Goal: Task Accomplishment & Management: Manage account settings

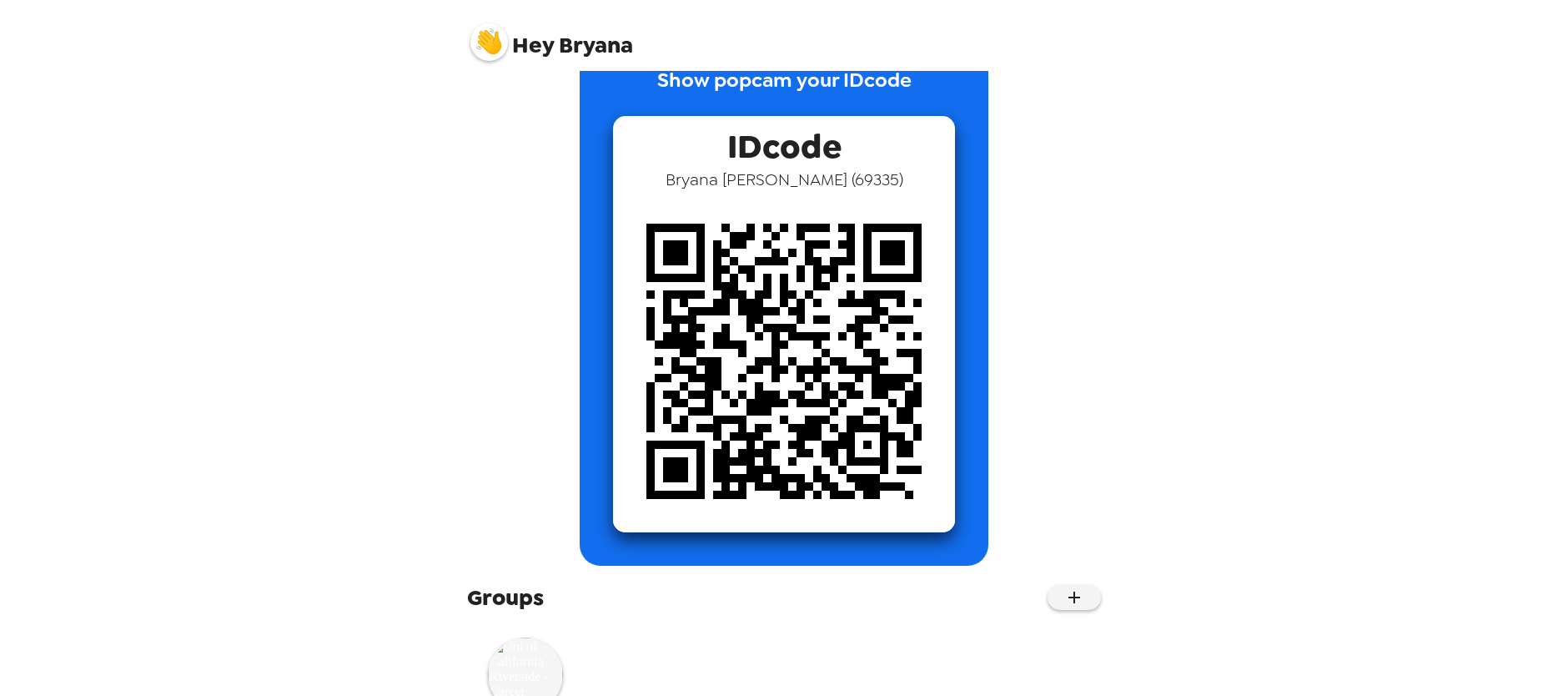
scroll to position [123, 0]
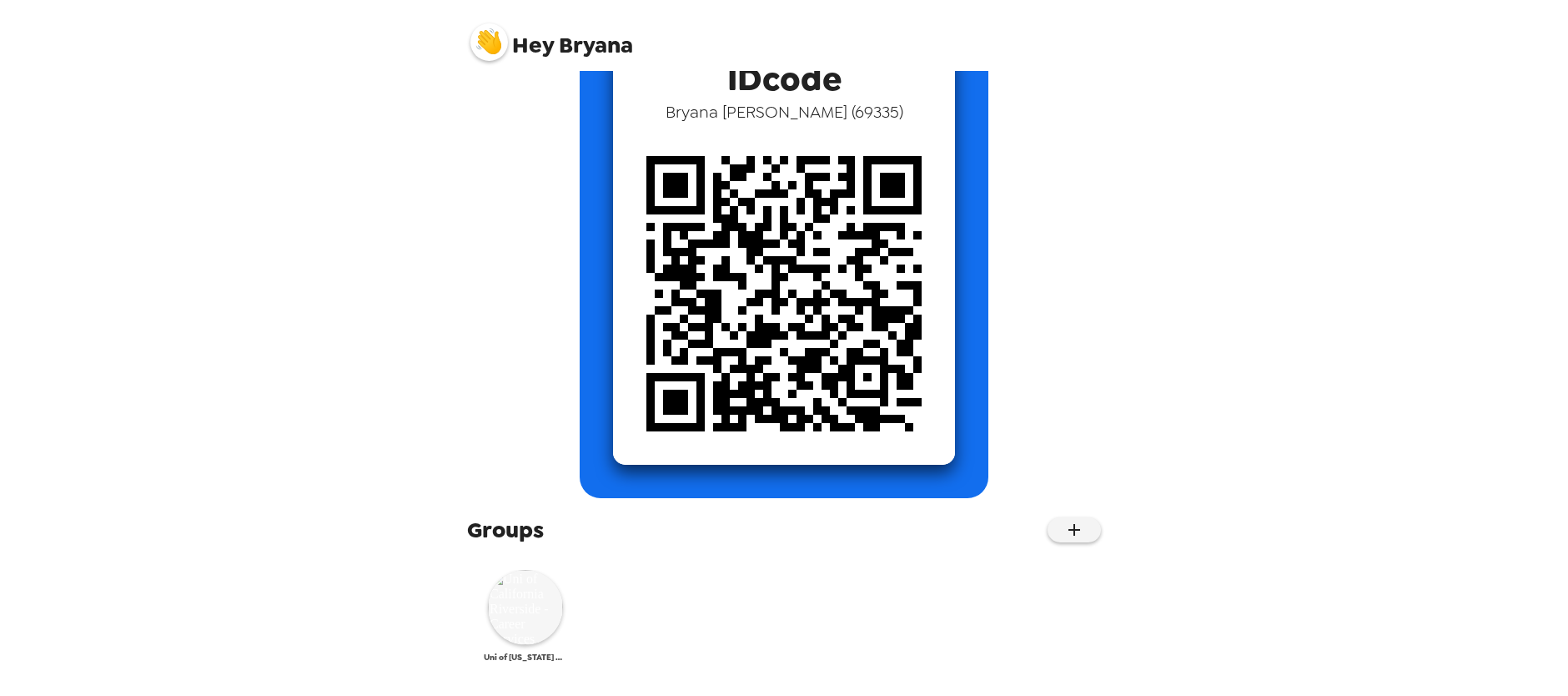
click at [533, 609] on img at bounding box center [525, 607] width 75 height 75
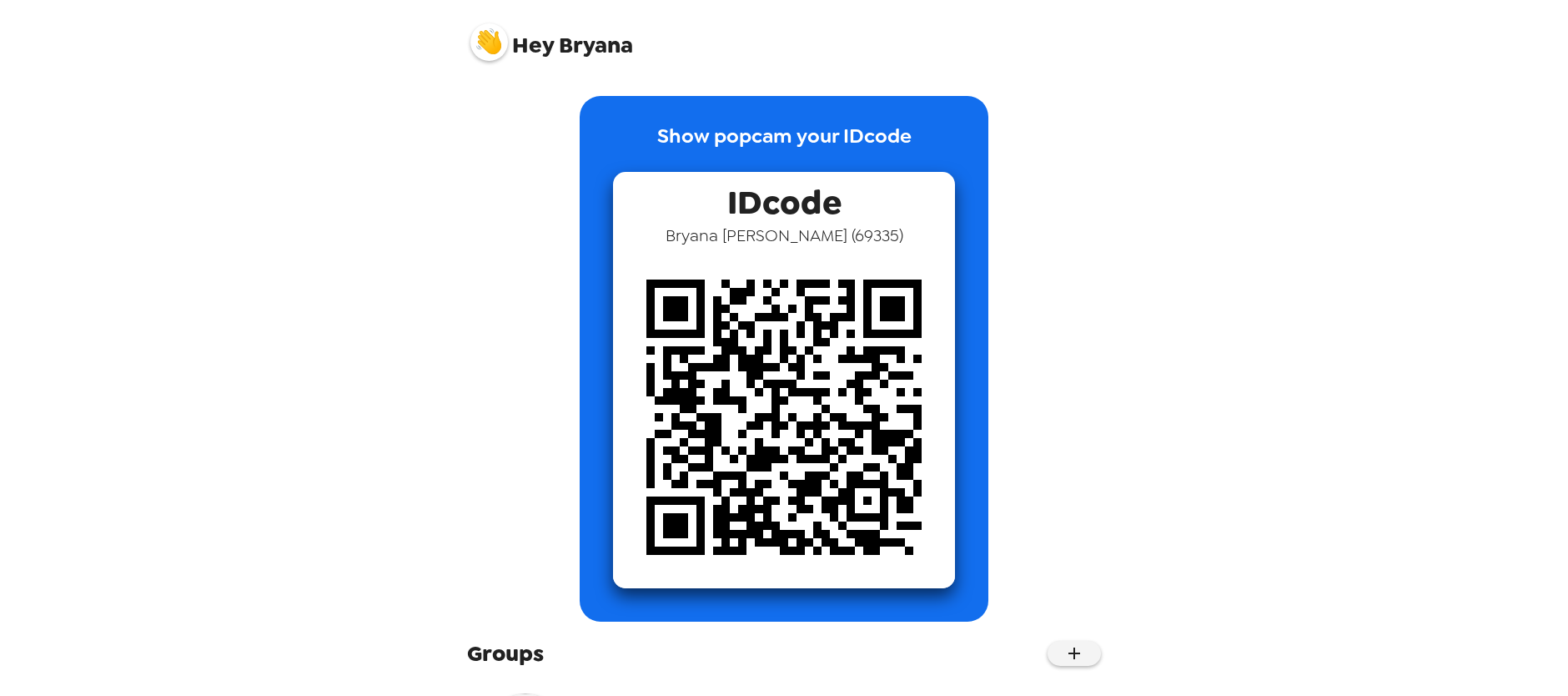
drag, startPoint x: 1314, startPoint y: 169, endPoint x: 1298, endPoint y: 141, distance: 32.2
click at [1312, 173] on div "Hey [PERSON_NAME] Show popcam your IDcode IDcode [PERSON_NAME] ( 69335 ) Groups…" at bounding box center [784, 348] width 1568 height 696
drag, startPoint x: 271, startPoint y: 196, endPoint x: 138, endPoint y: 81, distance: 175.8
click at [271, 196] on div "Hey [PERSON_NAME] Show popcam your IDcode IDcode [PERSON_NAME] ( 69335 ) Groups…" at bounding box center [784, 348] width 1568 height 696
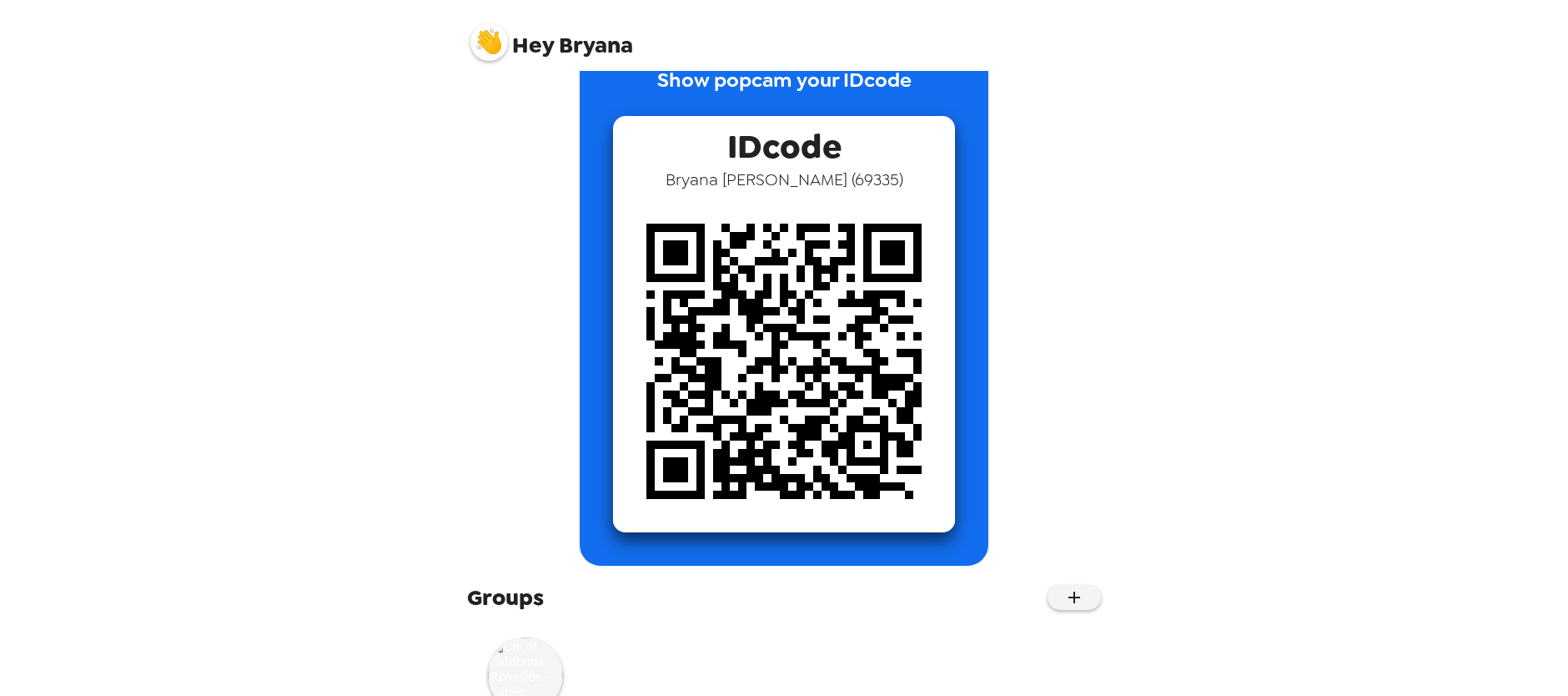
scroll to position [123, 0]
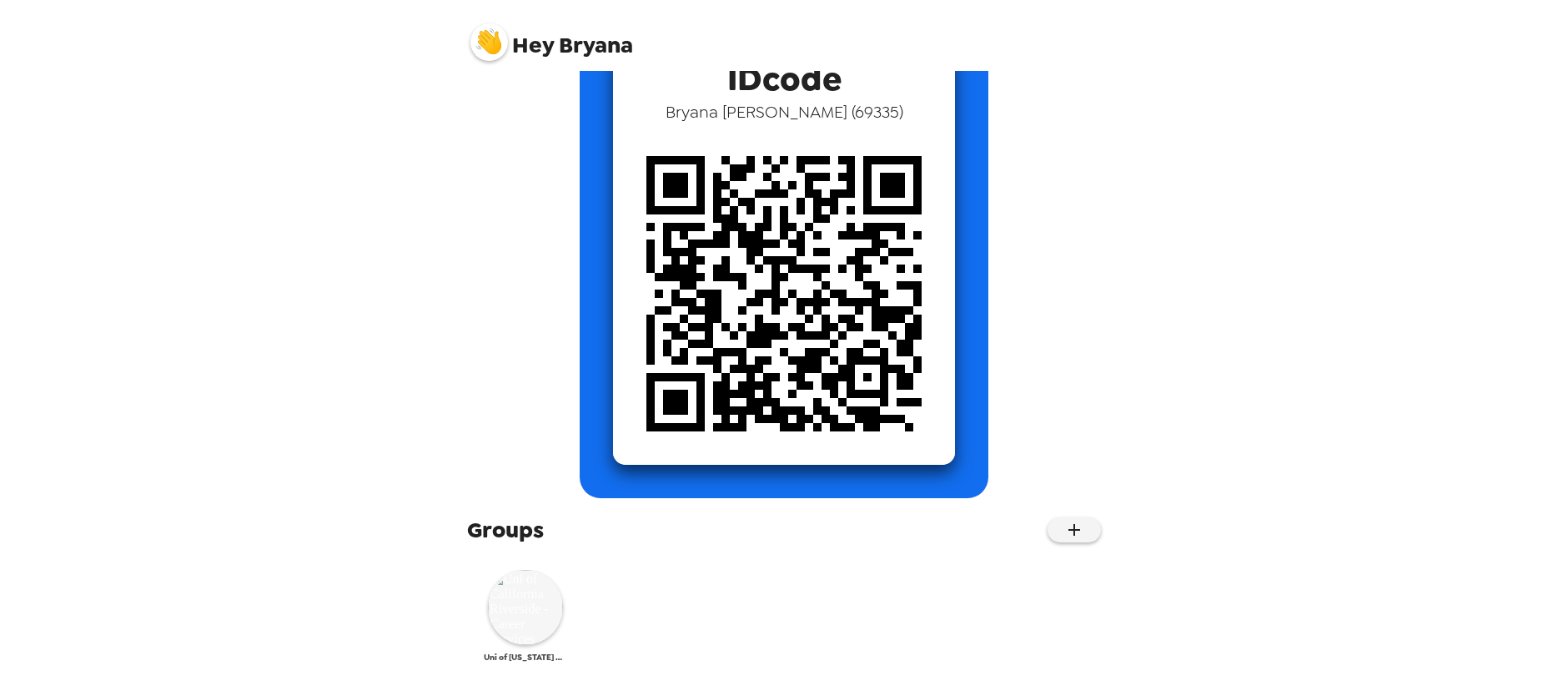
click at [519, 604] on img at bounding box center [525, 607] width 75 height 75
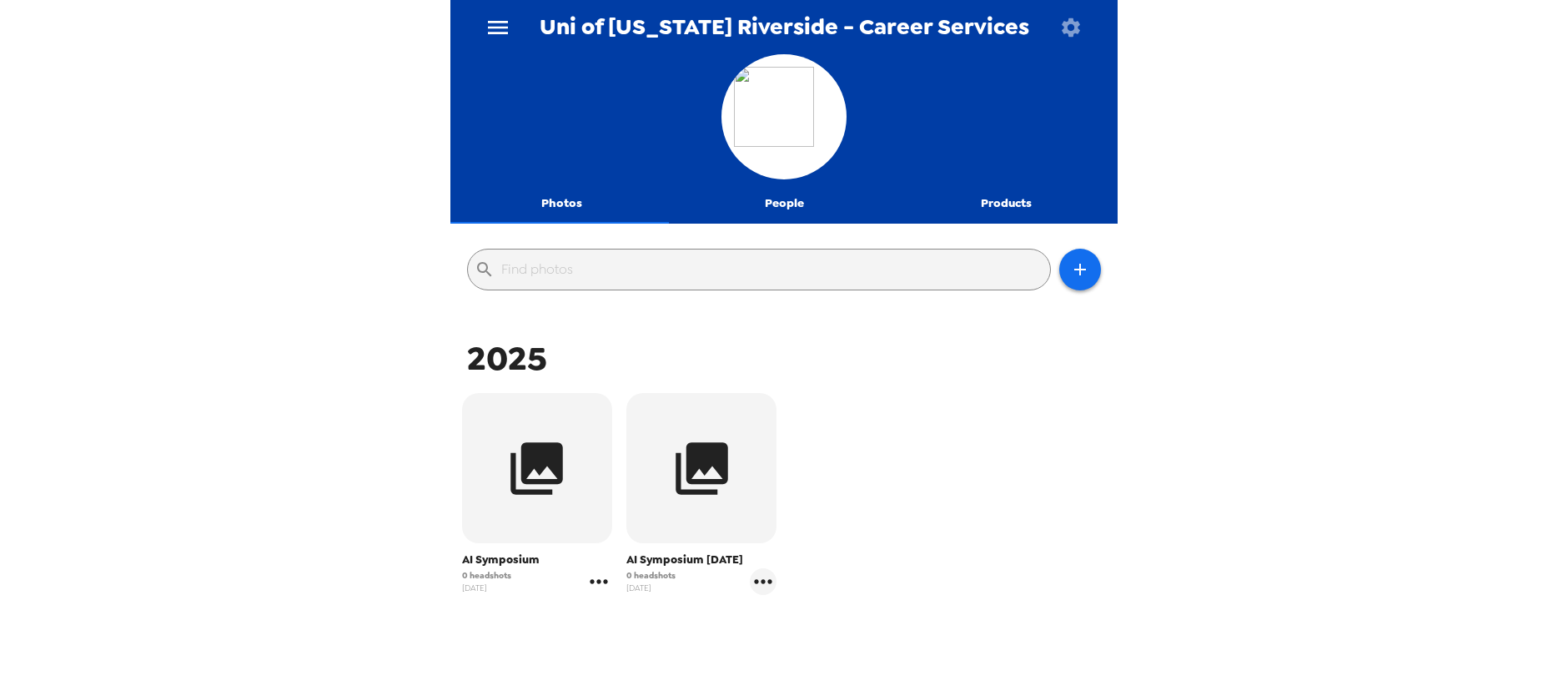
click at [587, 581] on icon "gallery menu" at bounding box center [599, 581] width 27 height 27
drag, startPoint x: 980, startPoint y: 534, endPoint x: 967, endPoint y: 531, distance: 13.3
click at [980, 534] on div at bounding box center [784, 348] width 1568 height 696
click at [706, 487] on icon "button" at bounding box center [702, 468] width 63 height 63
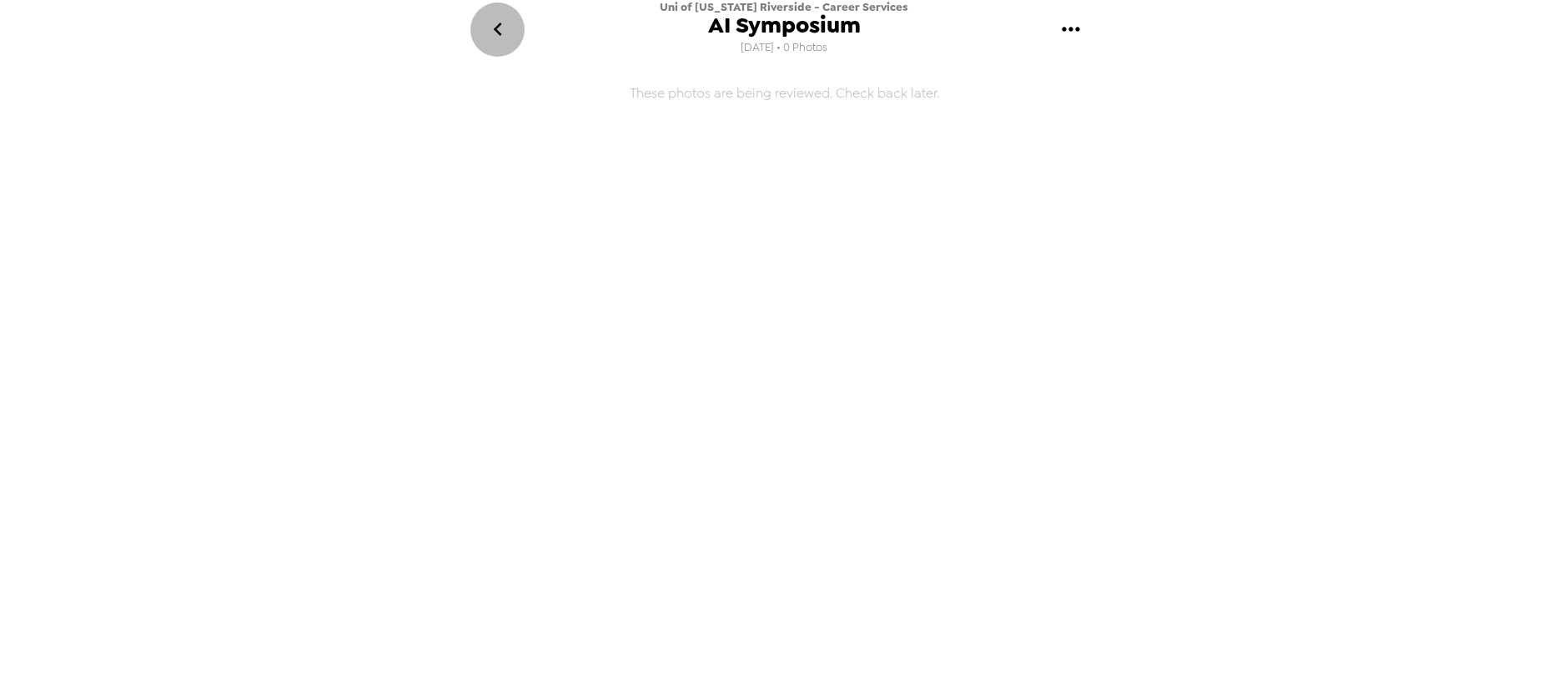
click at [505, 27] on icon "go back" at bounding box center [498, 29] width 27 height 27
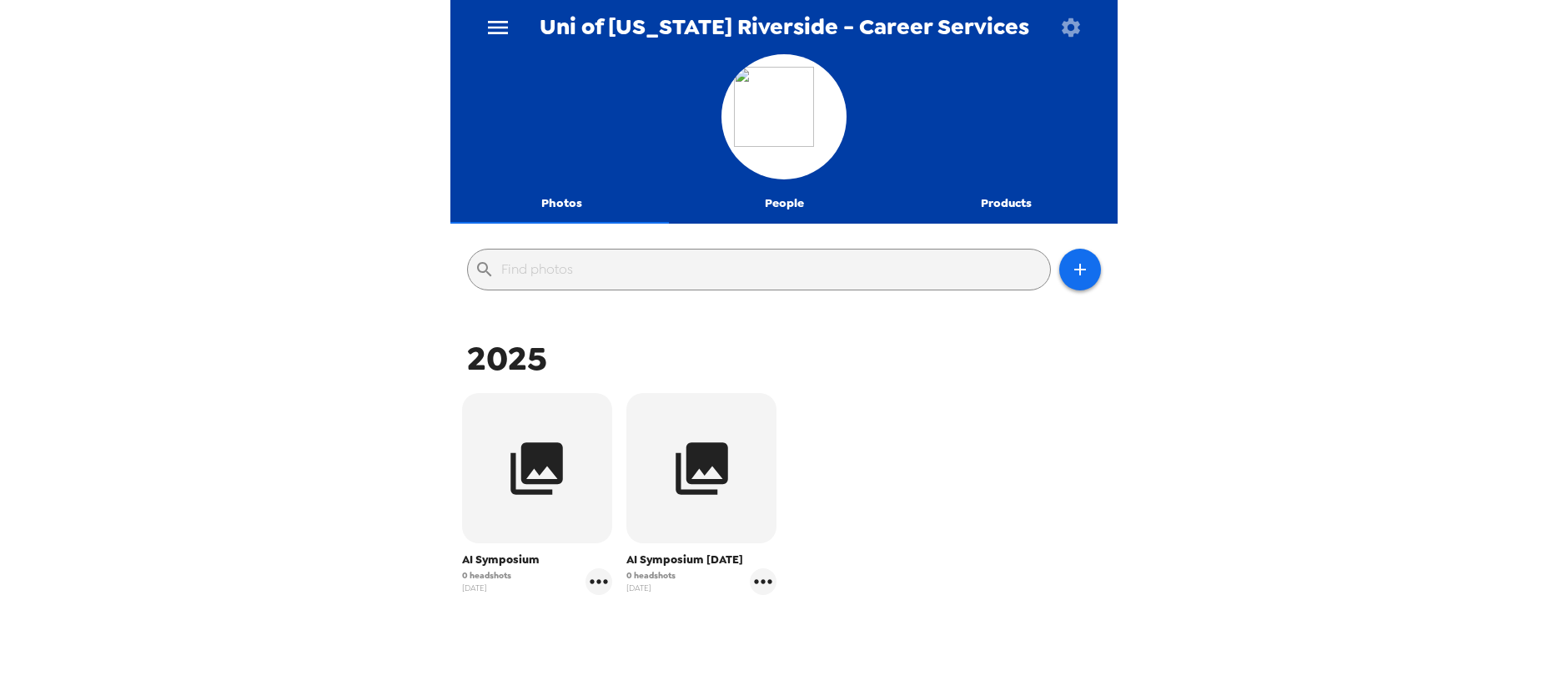
click at [578, 217] on button "Photos" at bounding box center [562, 203] width 223 height 40
click at [1015, 210] on button "Products" at bounding box center [1006, 203] width 223 height 40
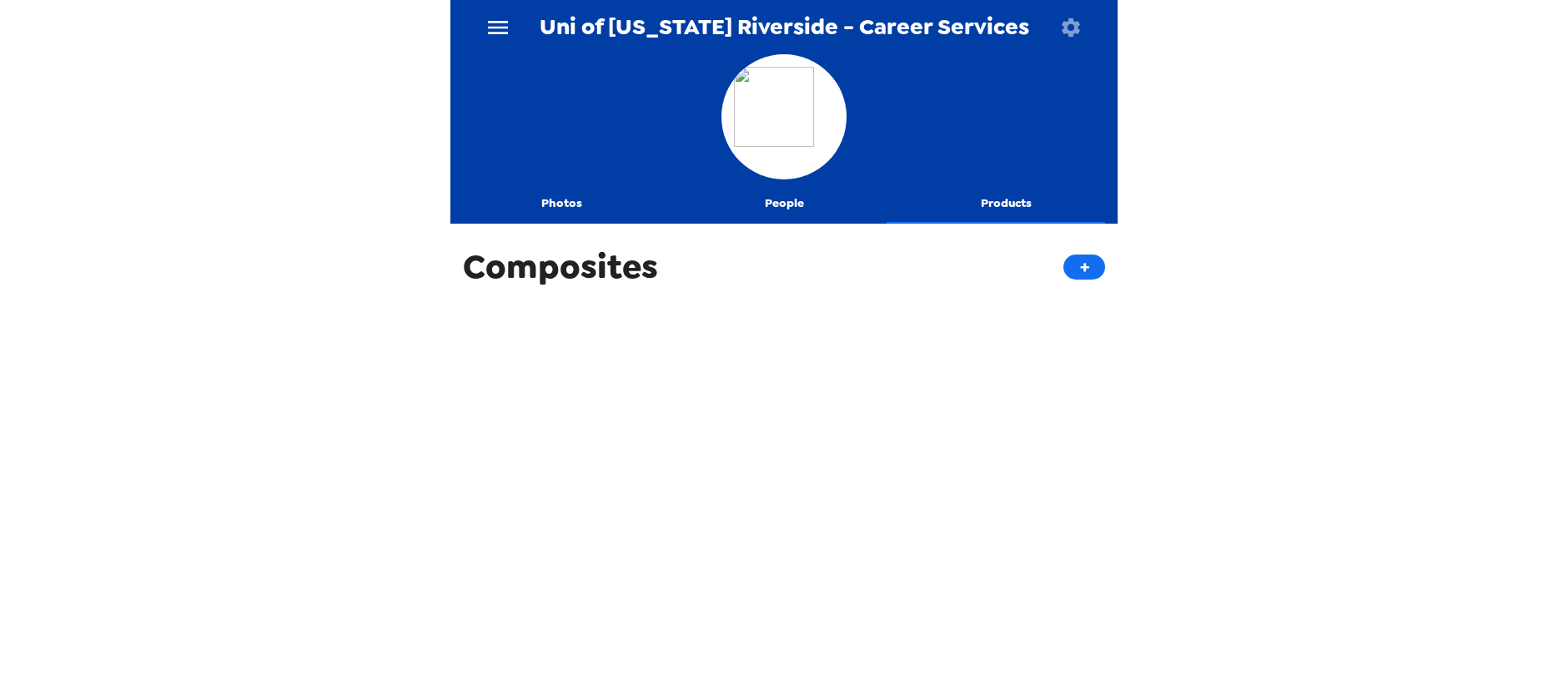
click at [958, 197] on button "Products" at bounding box center [1006, 203] width 223 height 40
click at [504, 34] on icon "menu" at bounding box center [498, 28] width 27 height 27
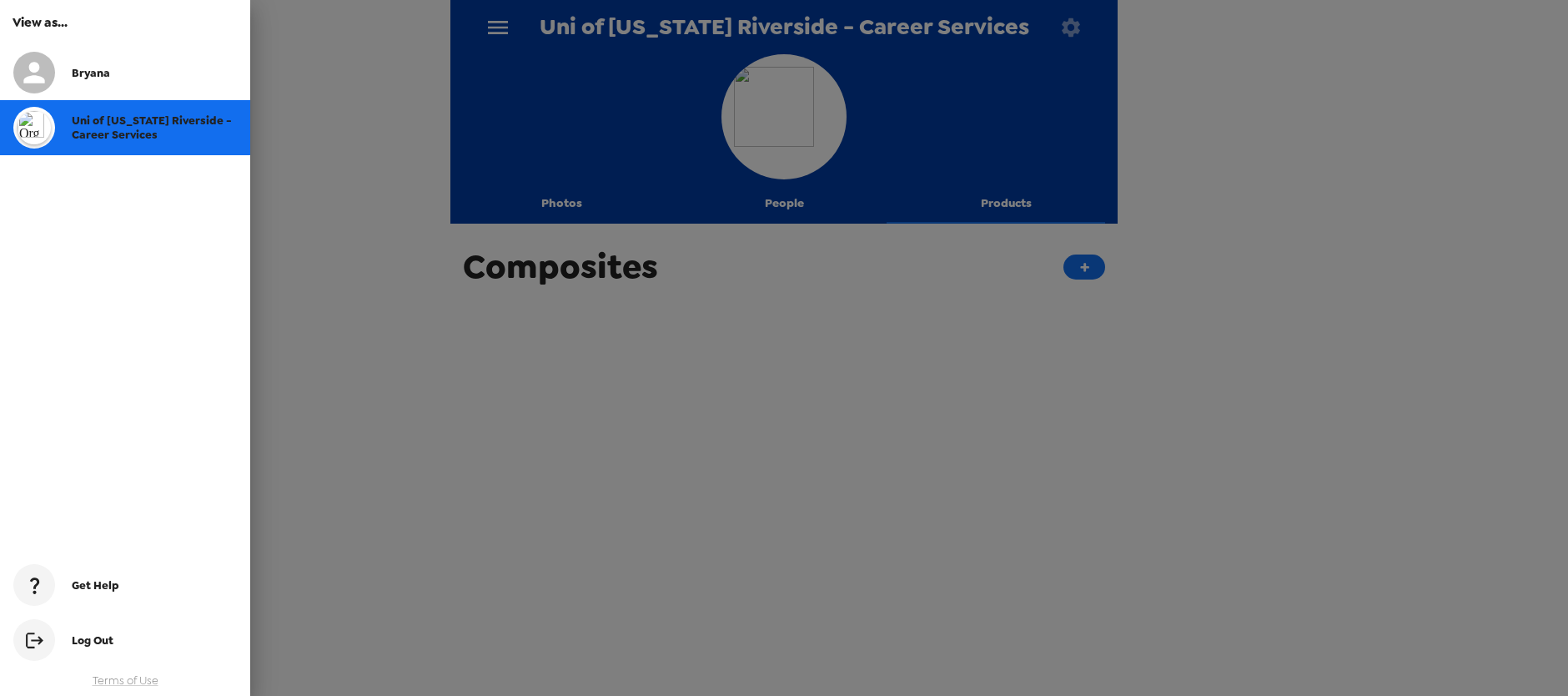
click at [93, 143] on div "Uni of [US_STATE] Riverside - Career Services" at bounding box center [125, 127] width 251 height 55
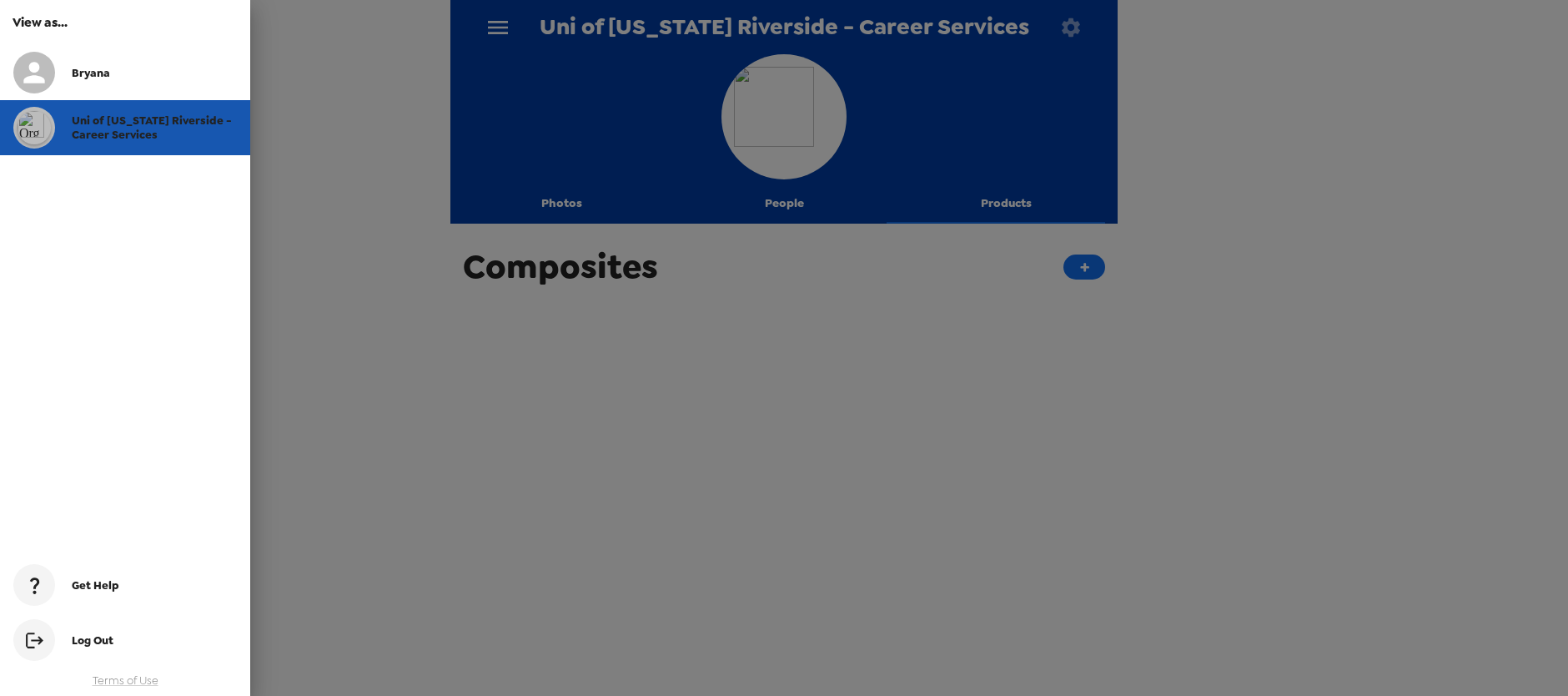
click at [97, 114] on span "Uni of [US_STATE] Riverside - Career Services" at bounding box center [152, 128] width 160 height 28
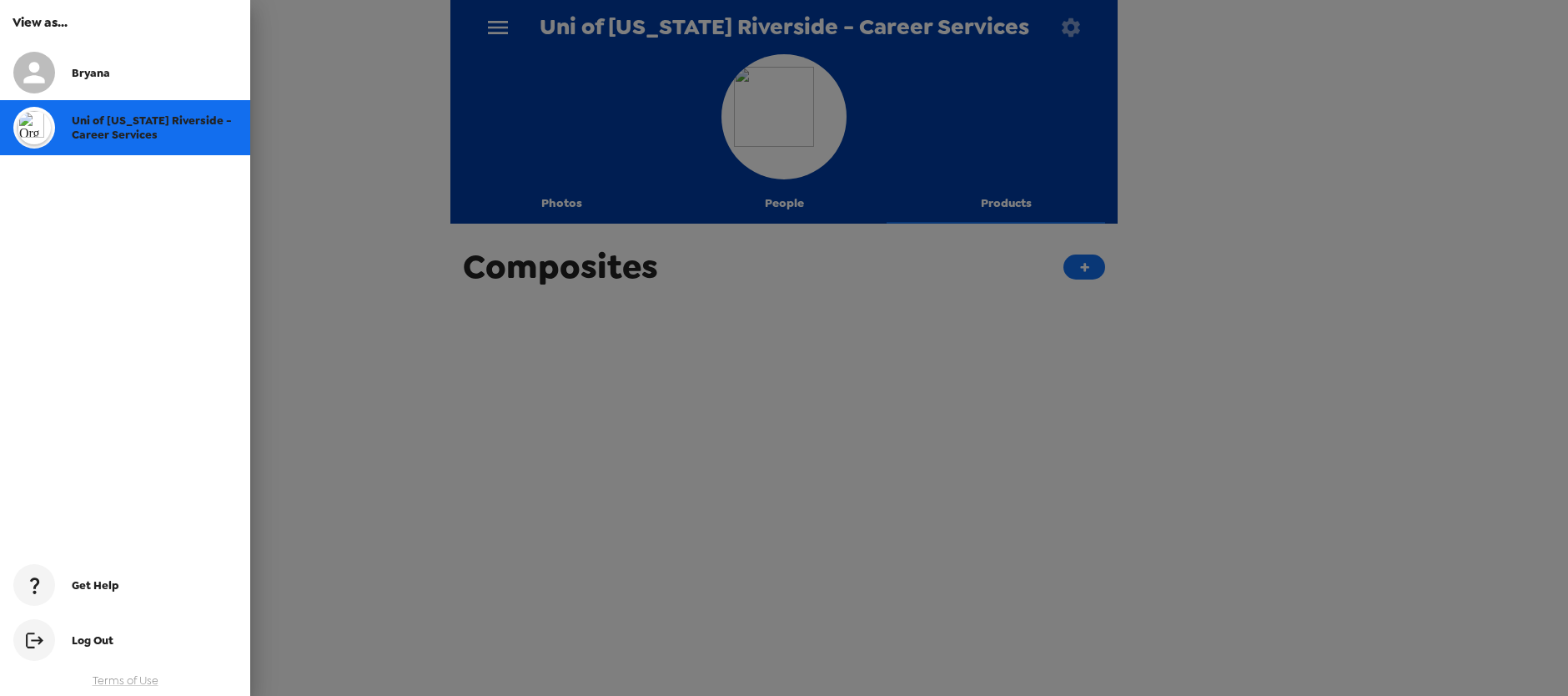
click at [78, 67] on span "Bryana" at bounding box center [91, 72] width 38 height 14
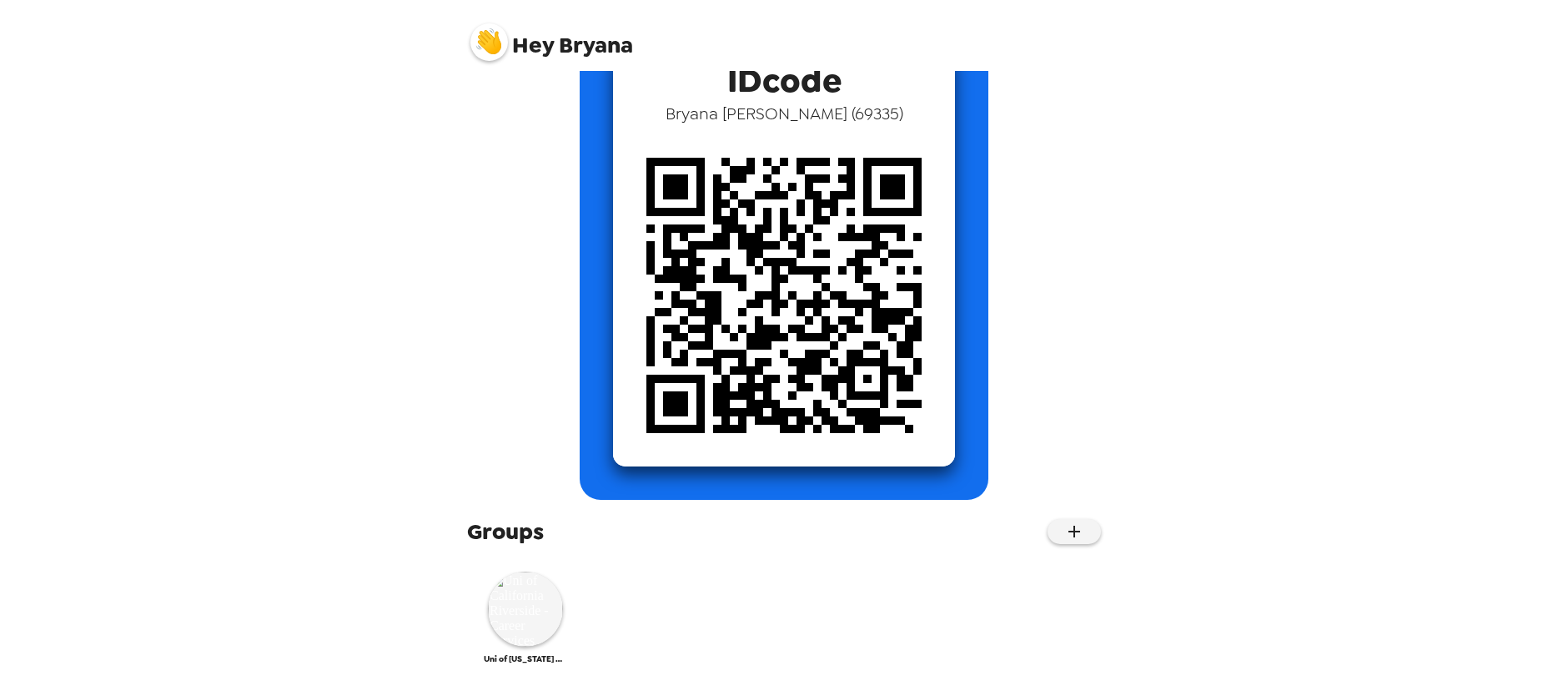
scroll to position [123, 0]
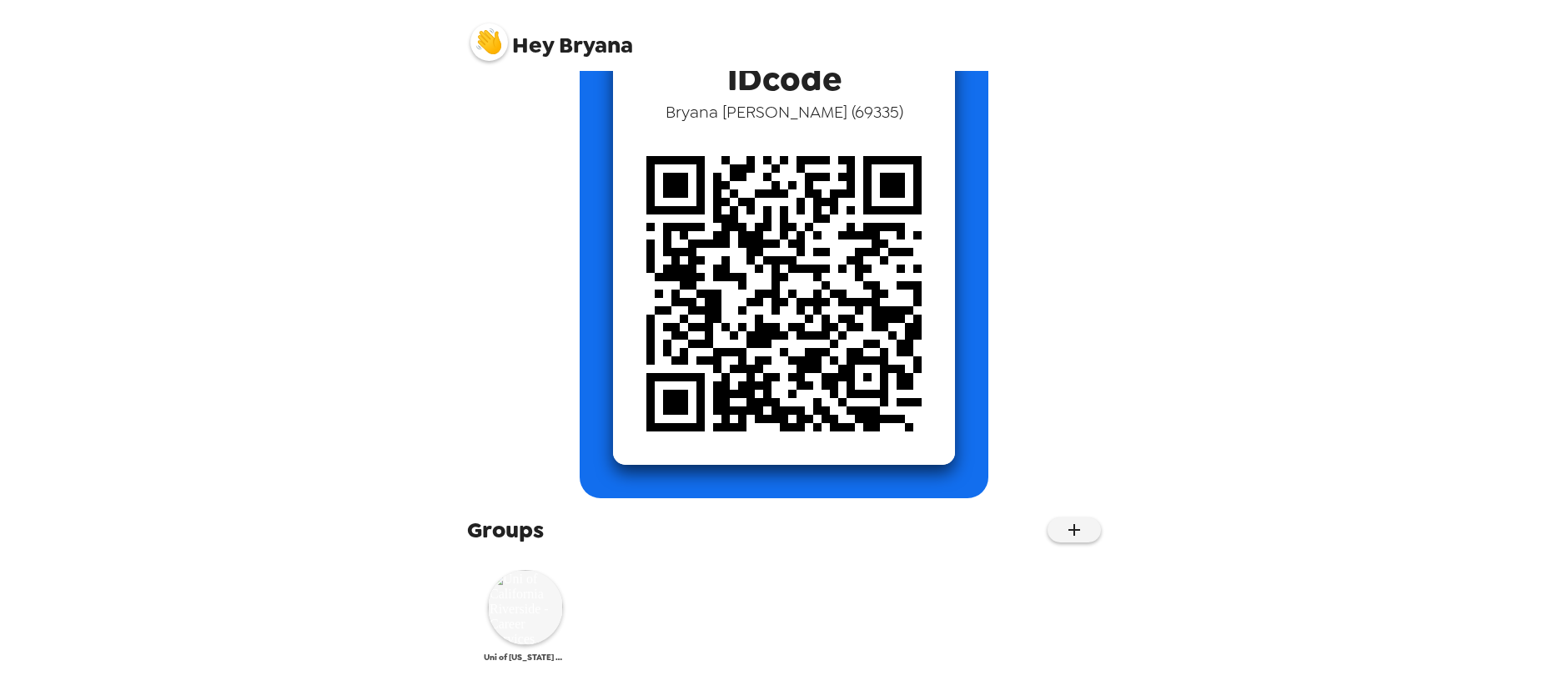
click at [497, 631] on img at bounding box center [525, 607] width 75 height 75
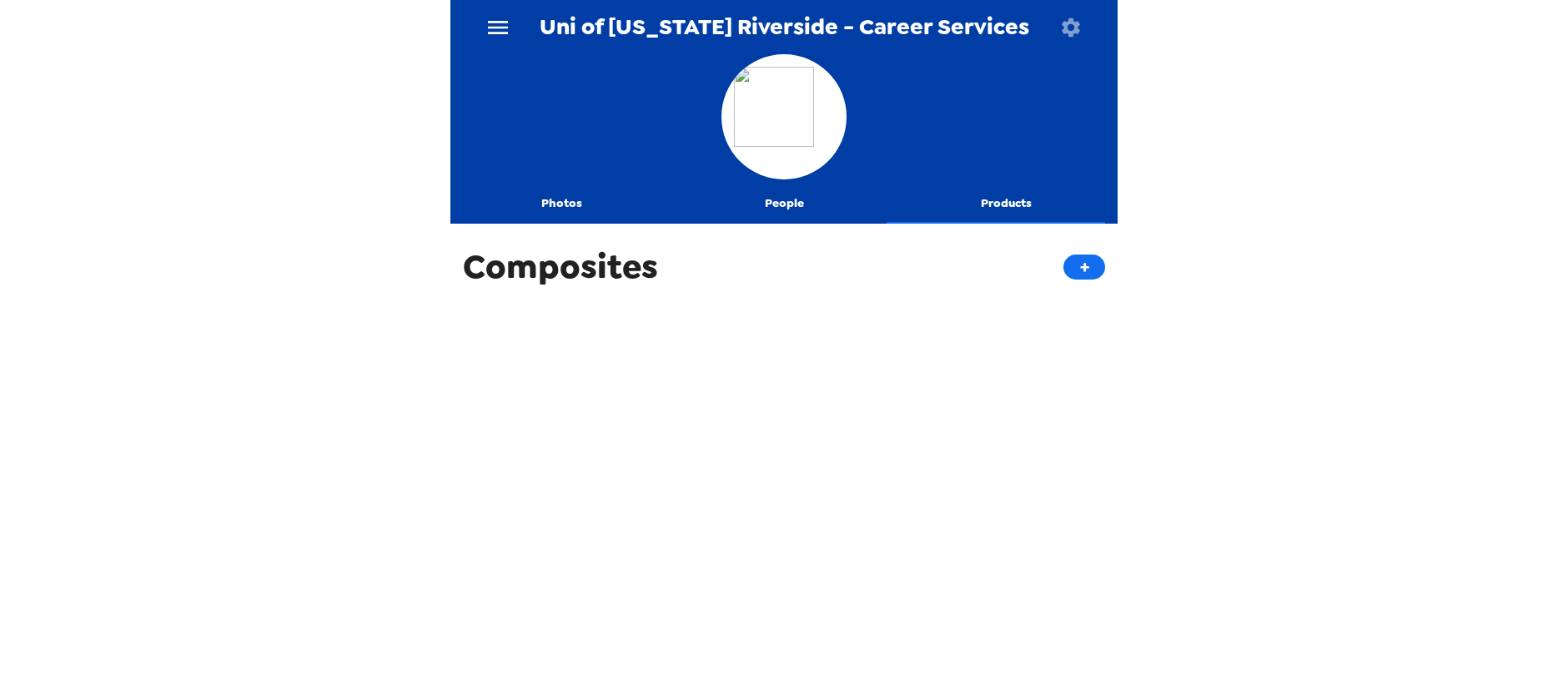
click at [570, 208] on button "Photos" at bounding box center [562, 203] width 223 height 40
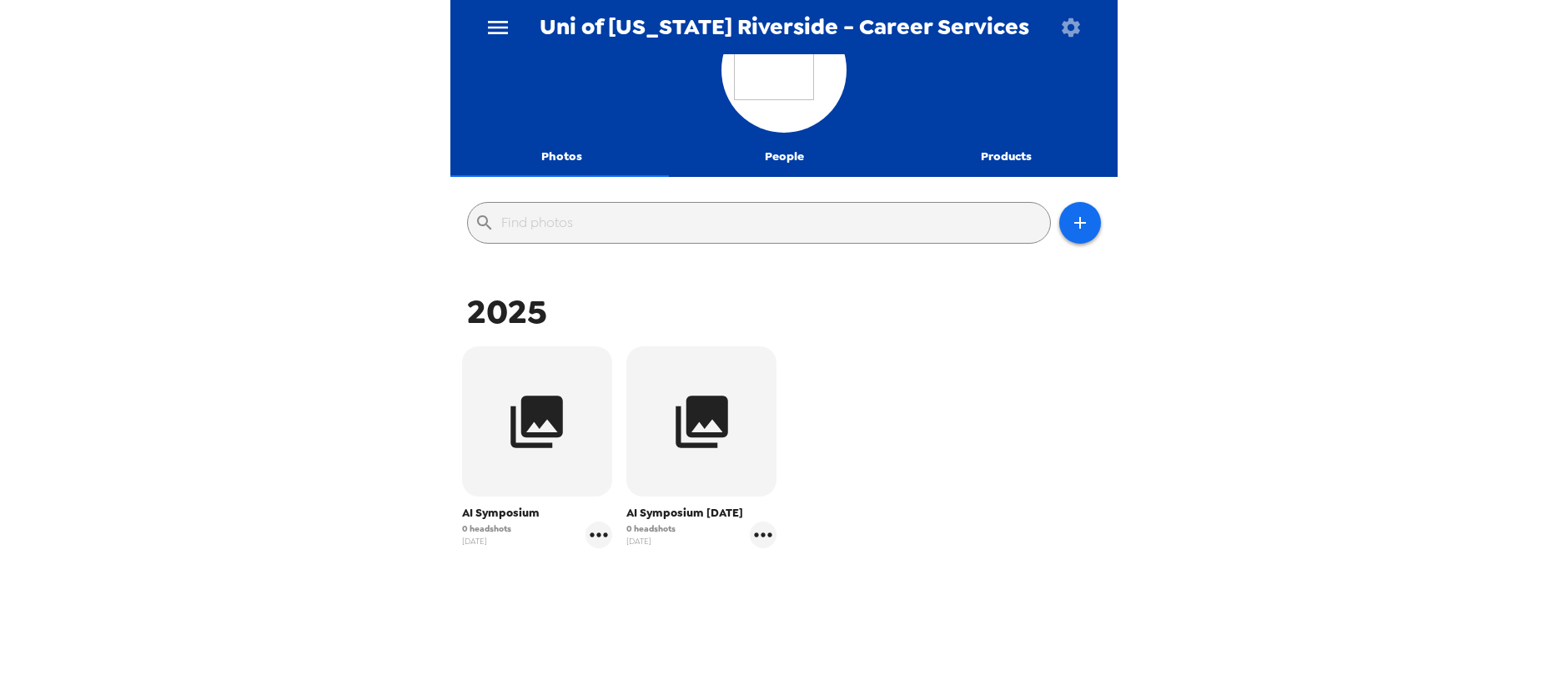
scroll to position [83, 0]
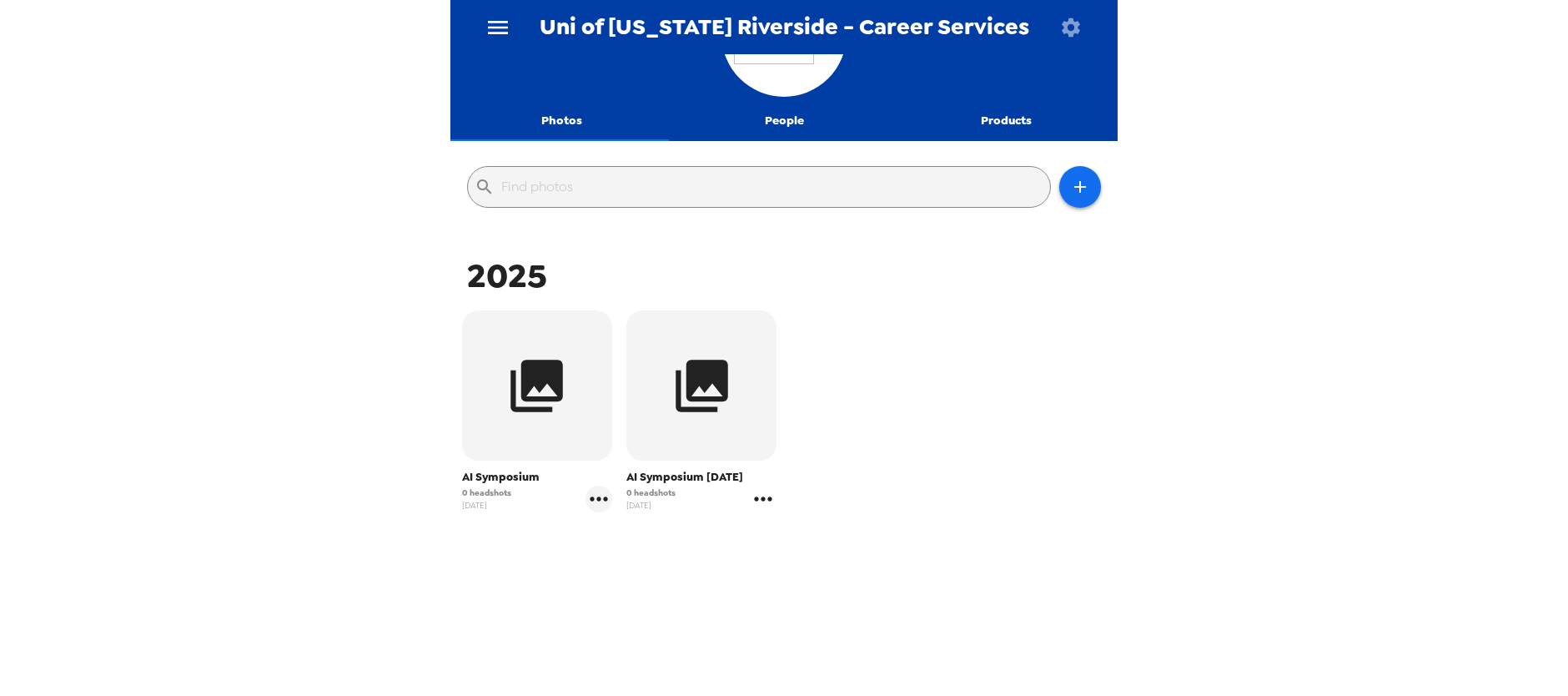
click at [753, 492] on icon "gallery menu" at bounding box center [763, 498] width 27 height 27
click at [655, 498] on div at bounding box center [784, 348] width 1568 height 696
click at [1071, 182] on icon "button" at bounding box center [1080, 186] width 20 height 20
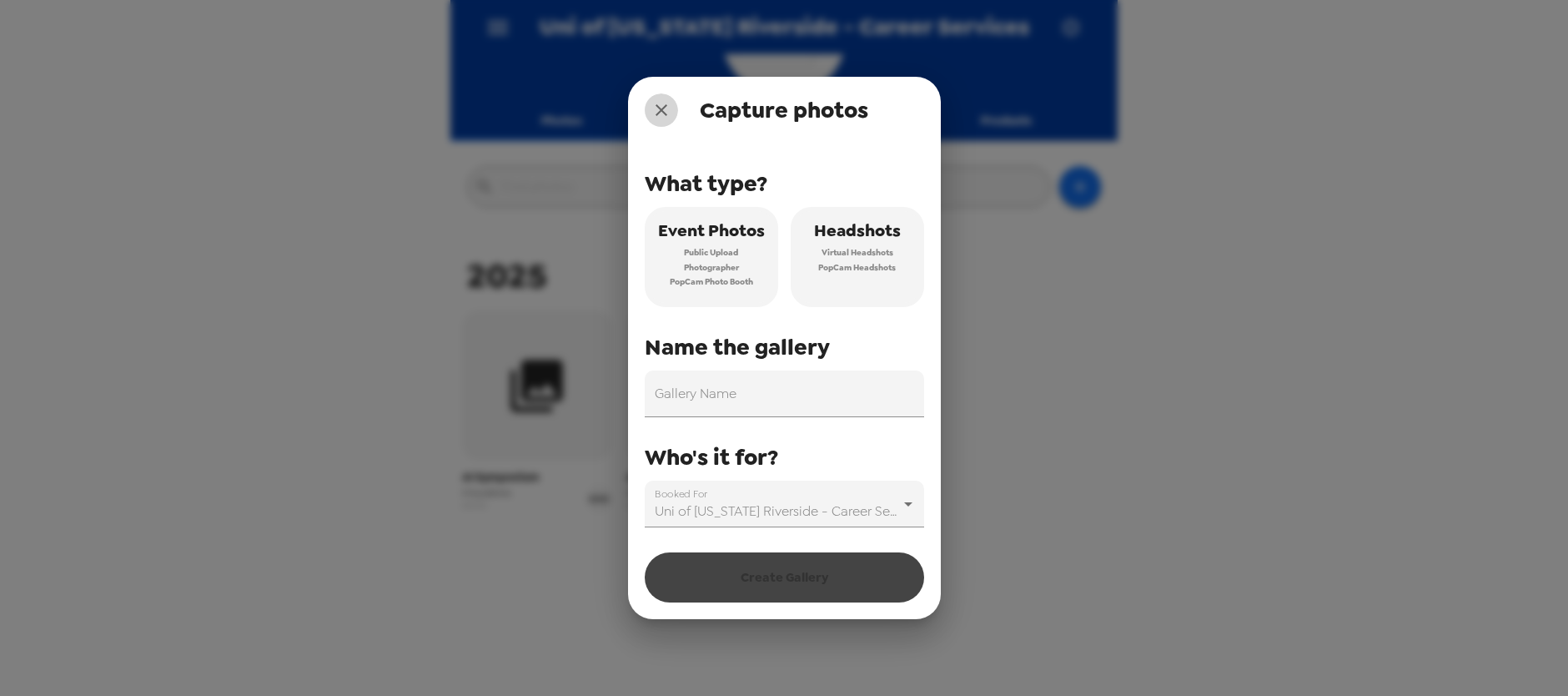
click at [671, 115] on button "close" at bounding box center [661, 109] width 33 height 33
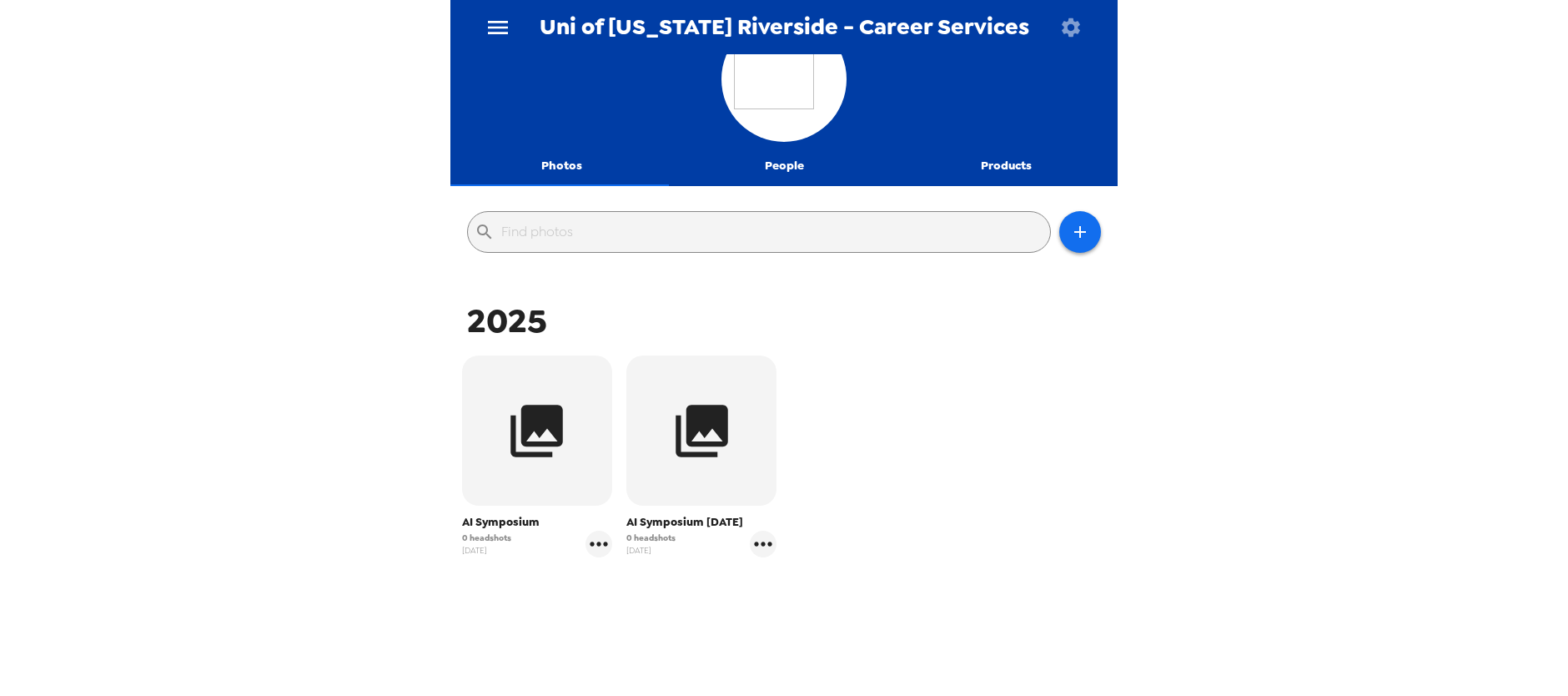
scroll to position [0, 0]
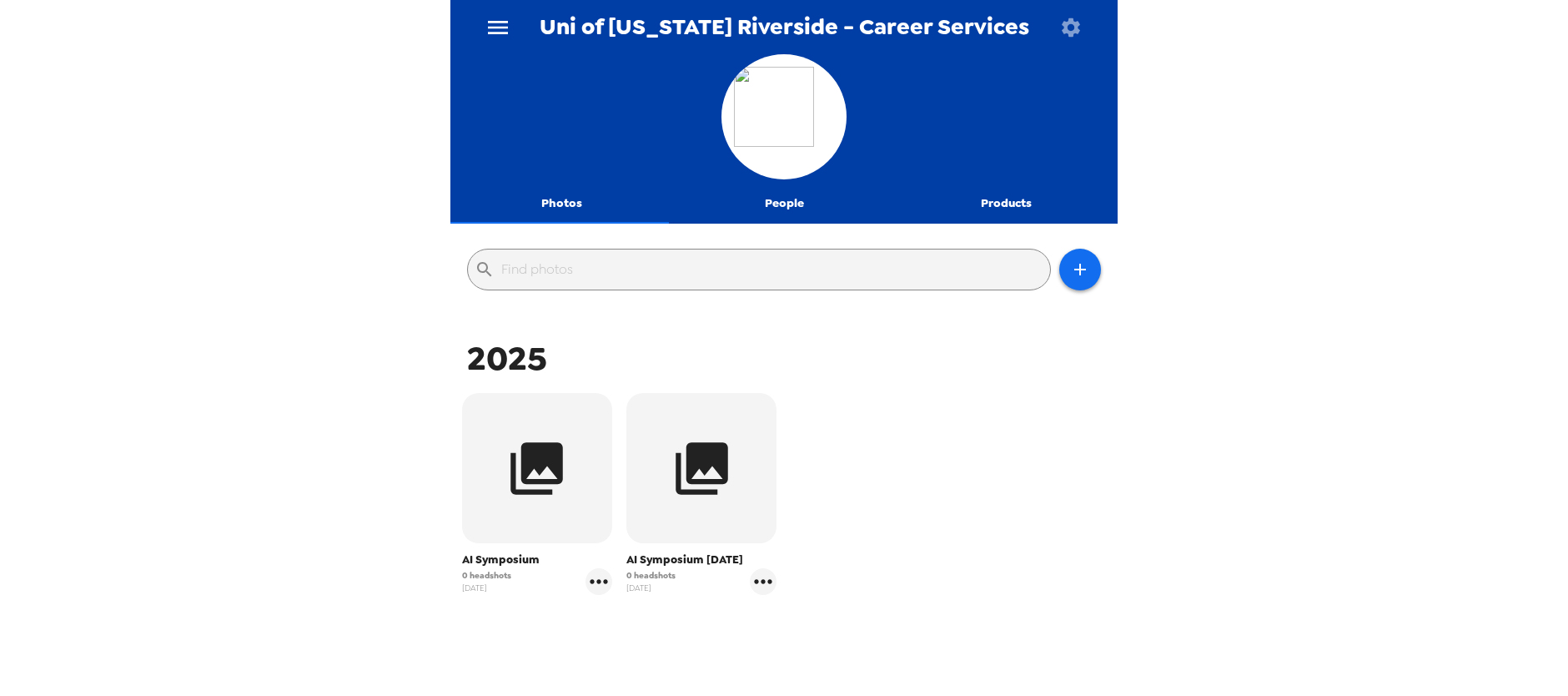
click at [1064, 29] on icon "button" at bounding box center [1071, 26] width 18 height 18
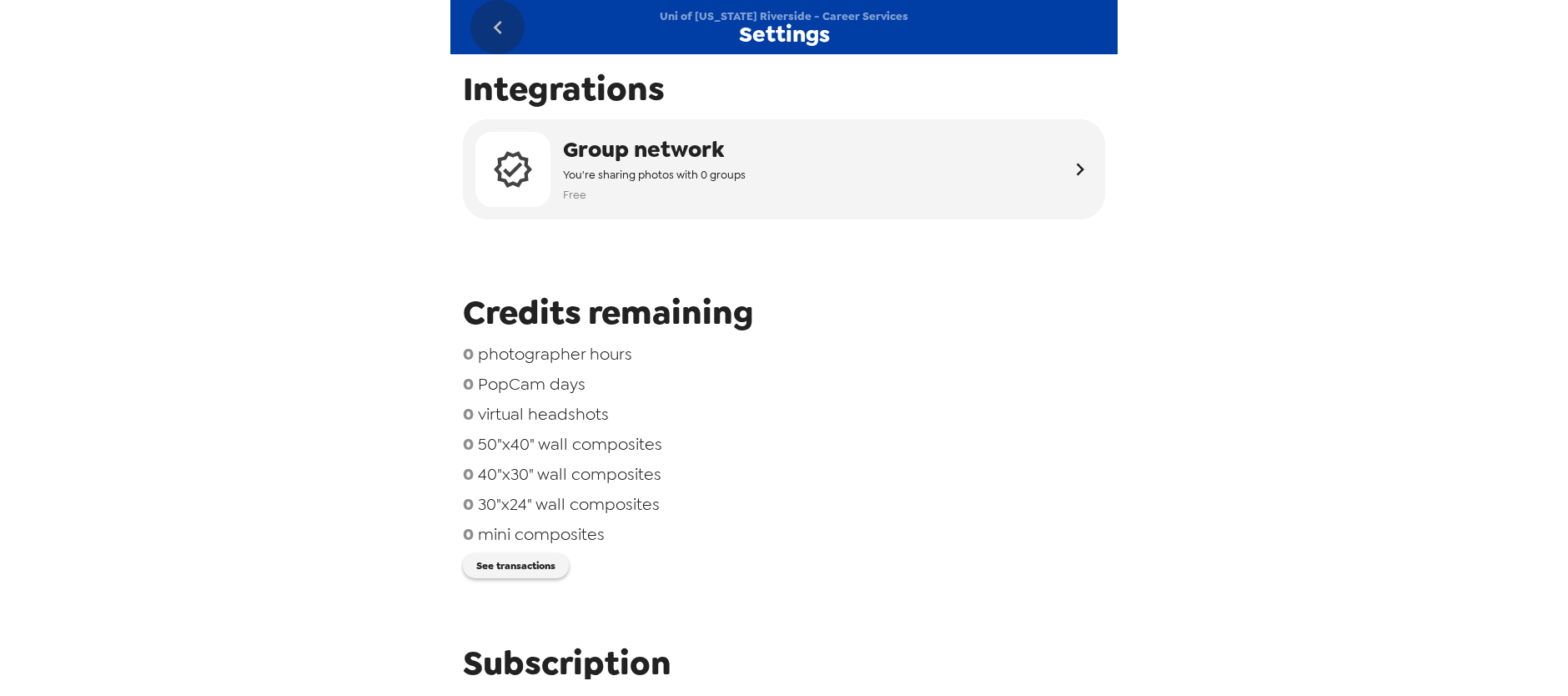
click at [503, 31] on icon "go back" at bounding box center [498, 28] width 27 height 27
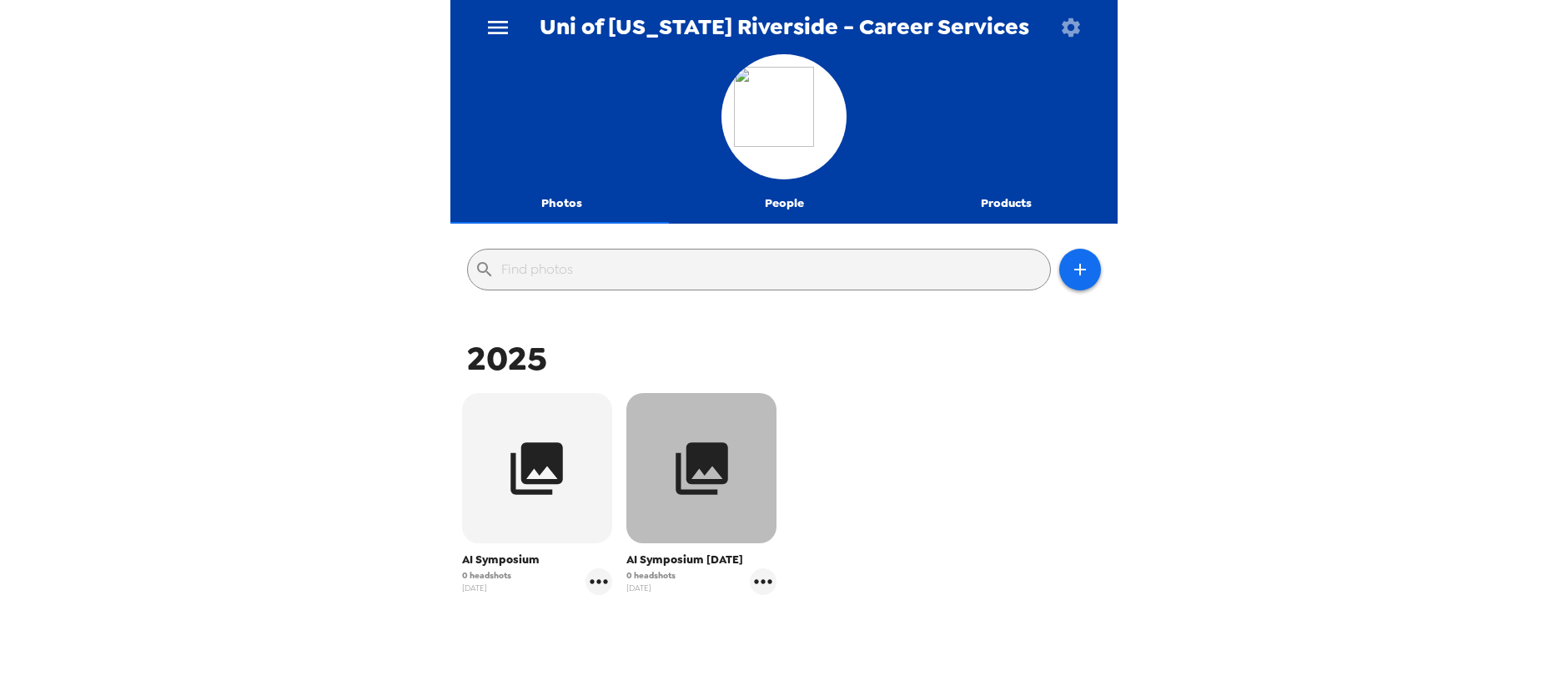
click at [678, 517] on button "button" at bounding box center [701, 468] width 150 height 150
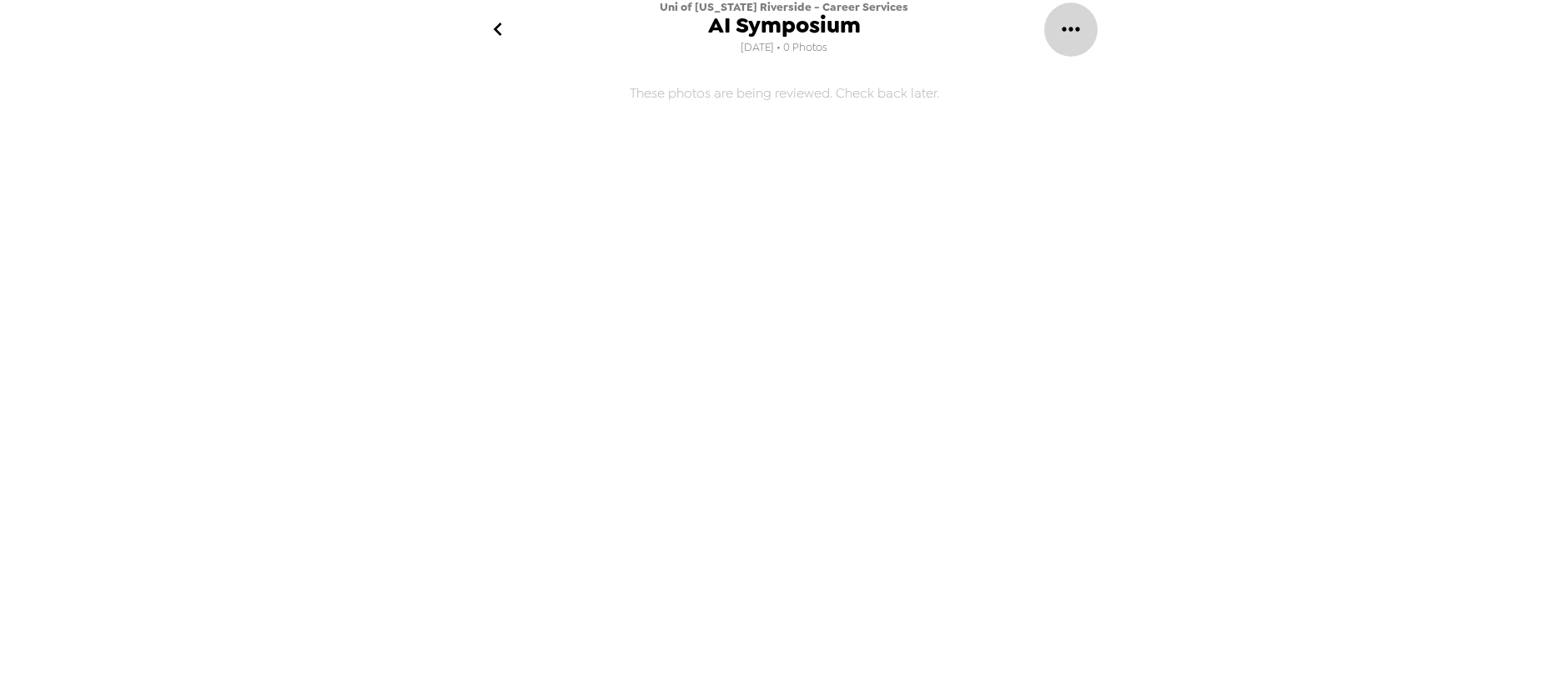
click at [1073, 26] on icon "gallery menu" at bounding box center [1071, 29] width 27 height 27
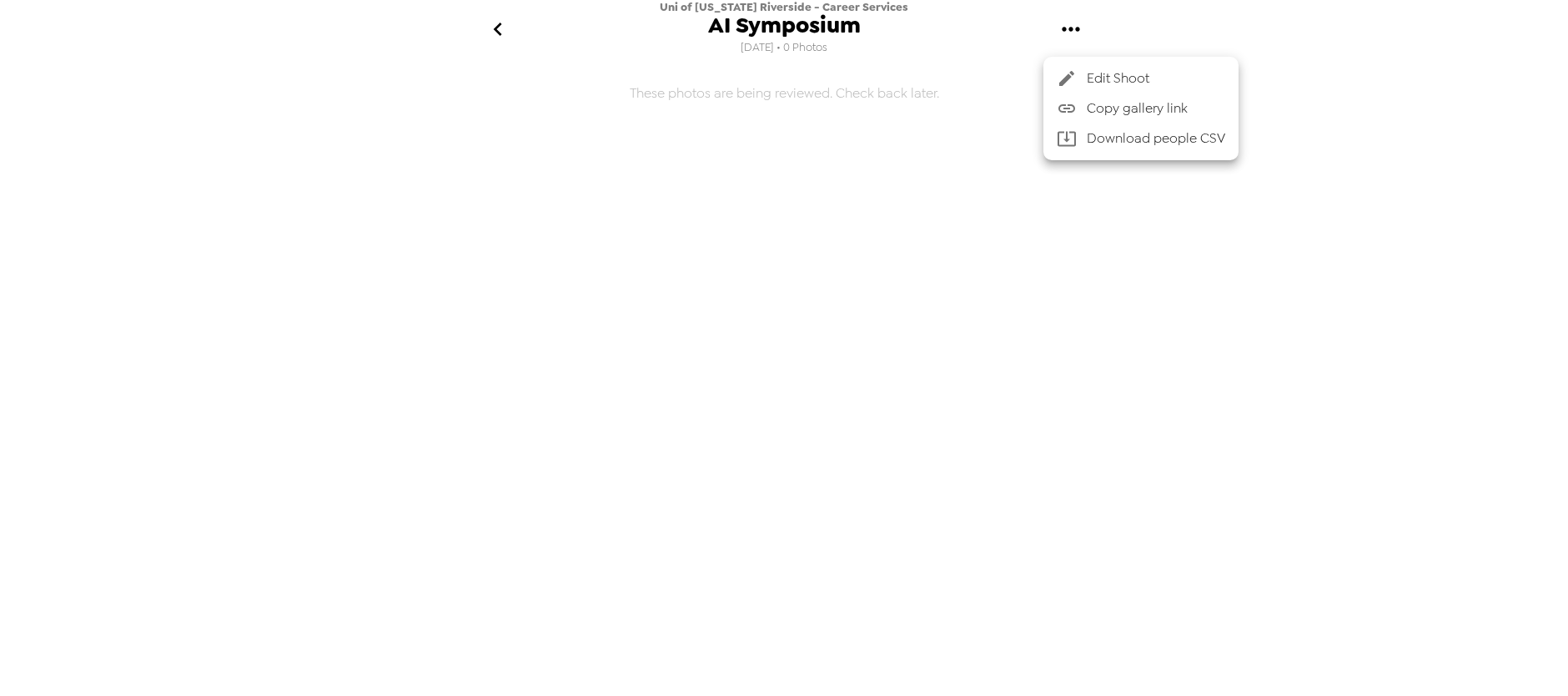
click at [492, 28] on div at bounding box center [784, 348] width 1568 height 696
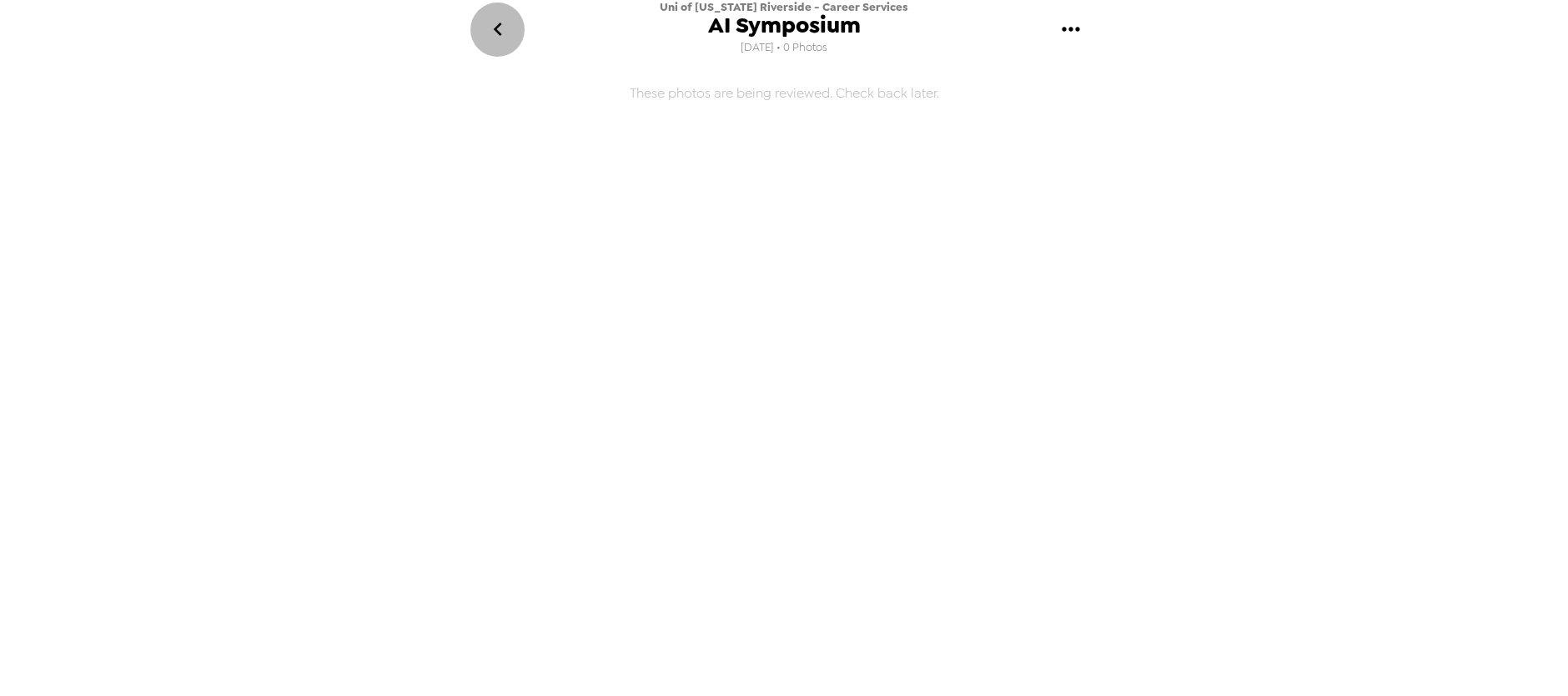
click at [492, 28] on icon "go back" at bounding box center [498, 29] width 27 height 27
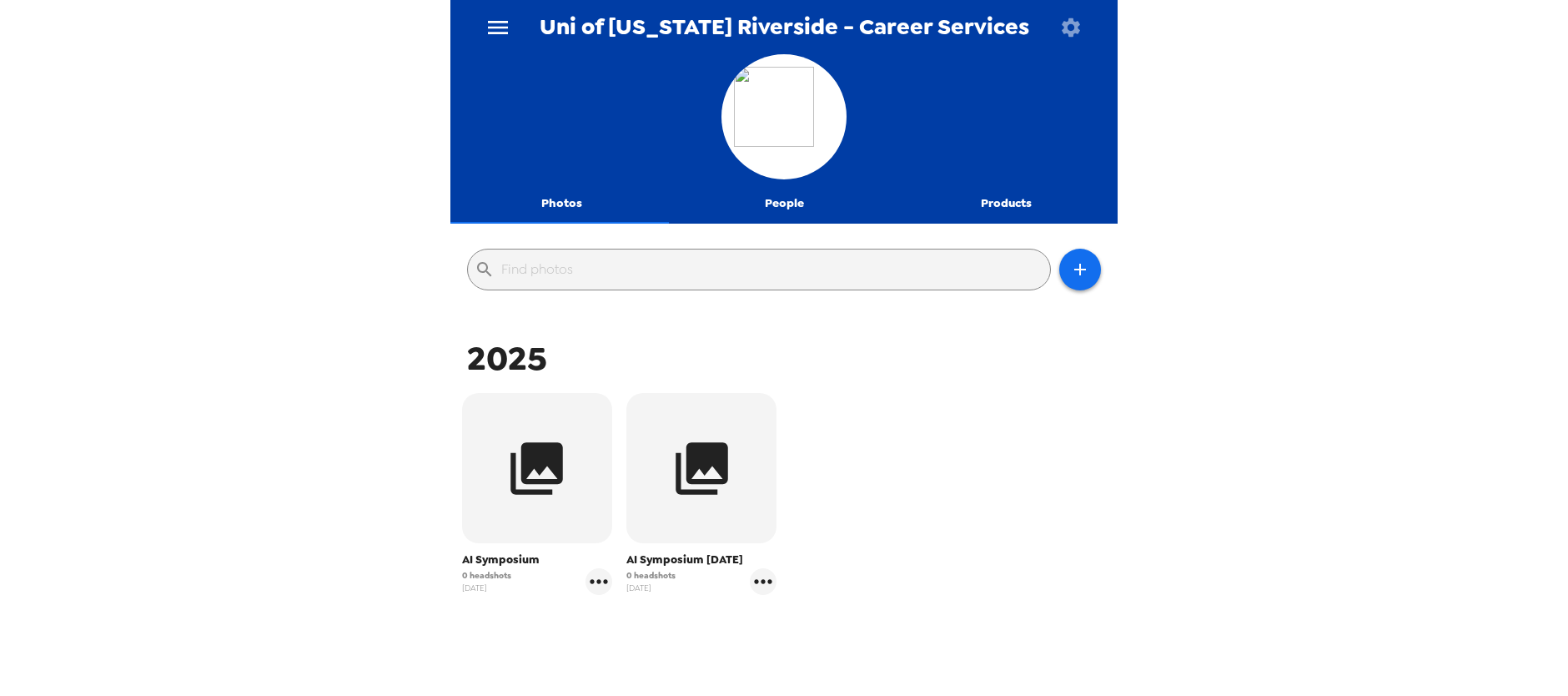
click at [1069, 30] on icon "button" at bounding box center [1071, 26] width 18 height 18
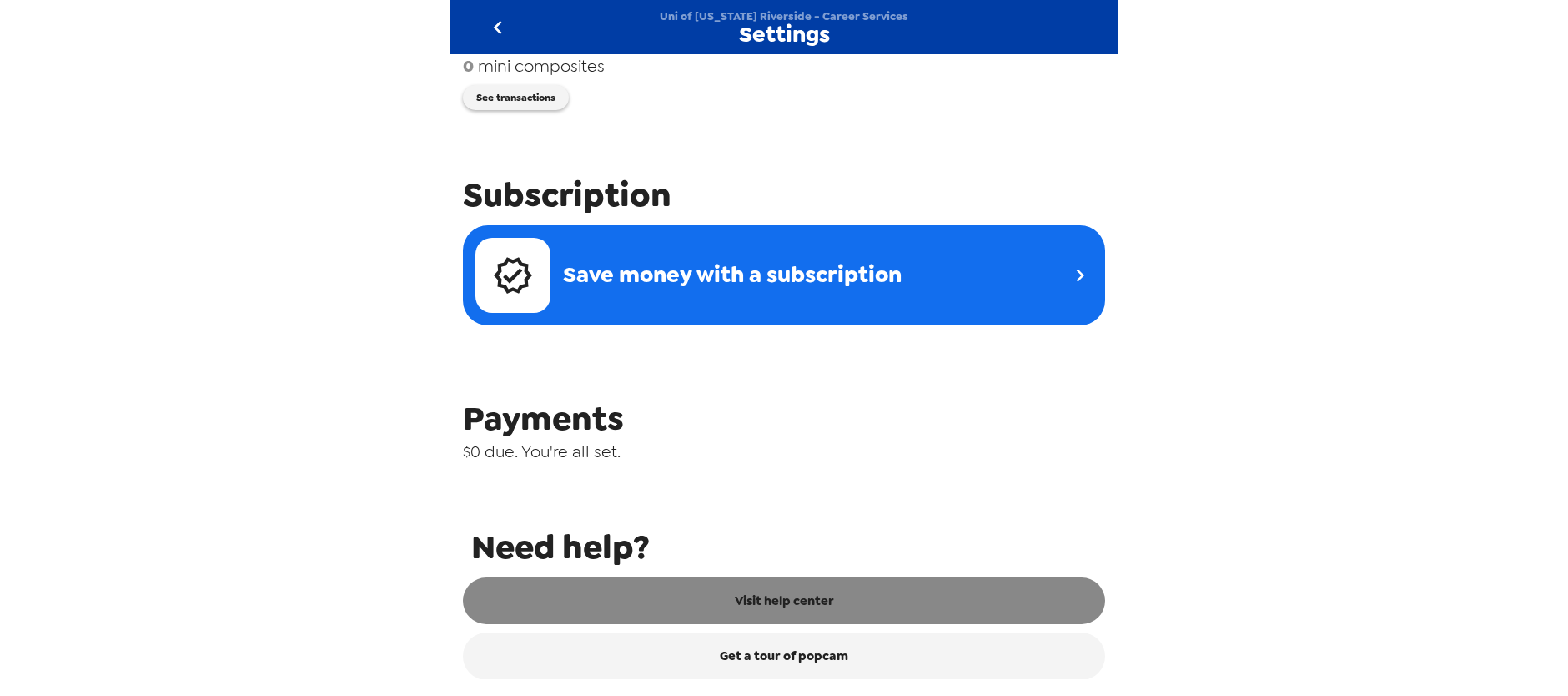
scroll to position [587, 0]
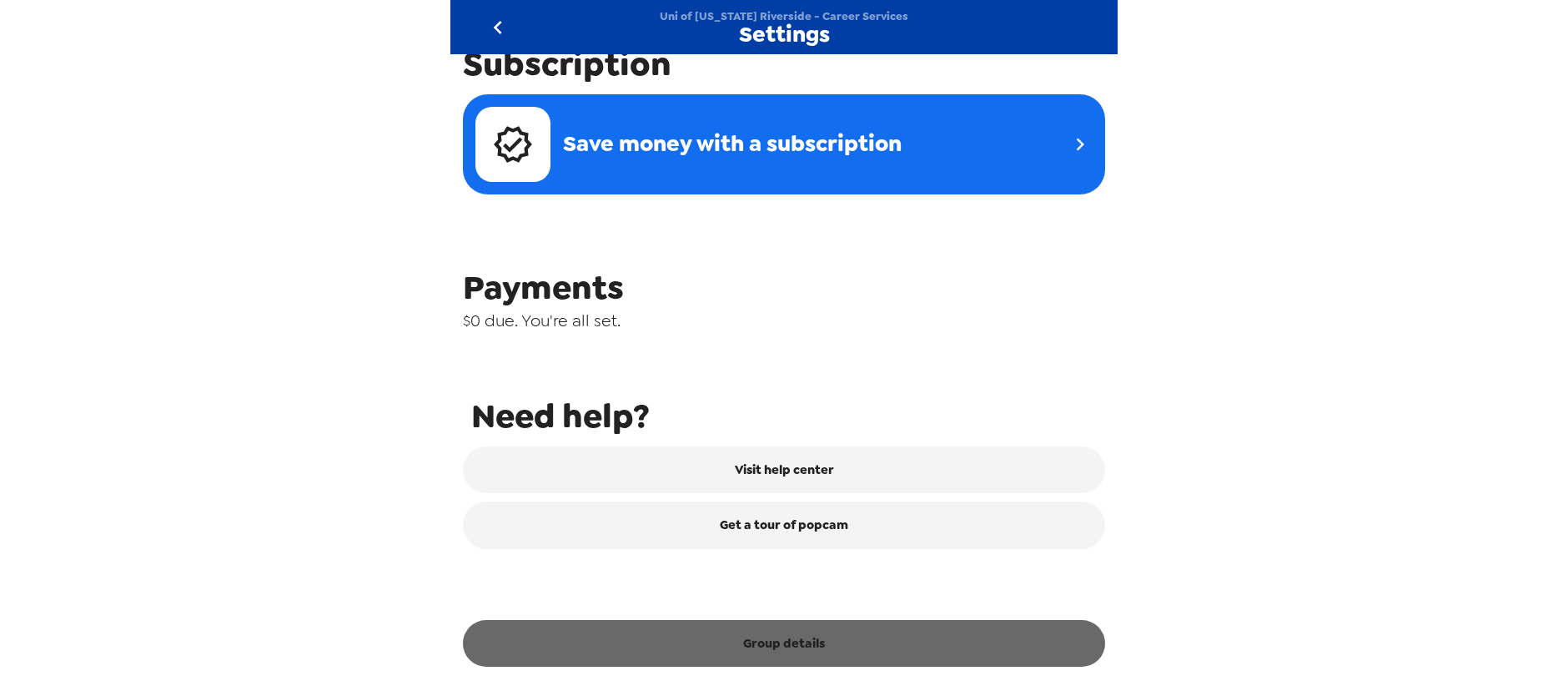
click at [821, 634] on button "Group details" at bounding box center [784, 643] width 643 height 47
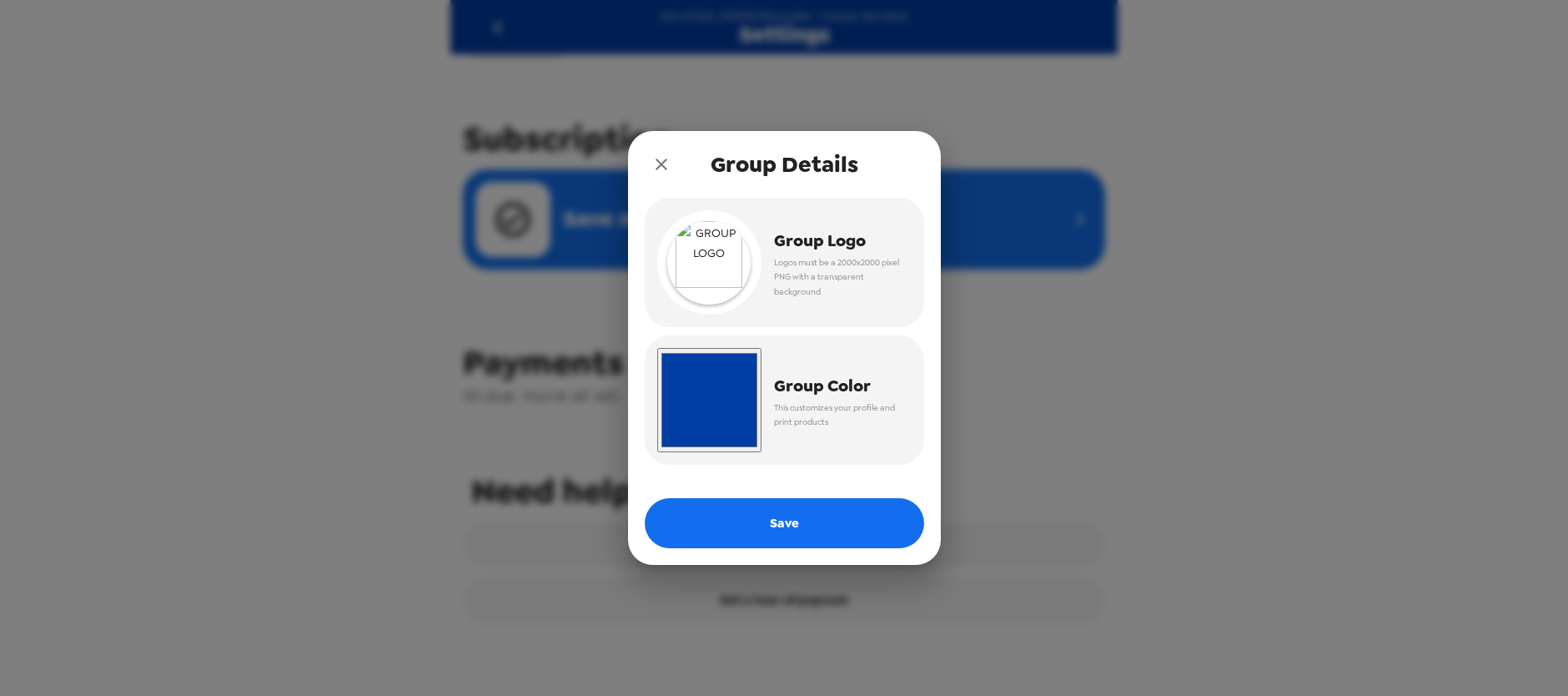
scroll to position [599, 0]
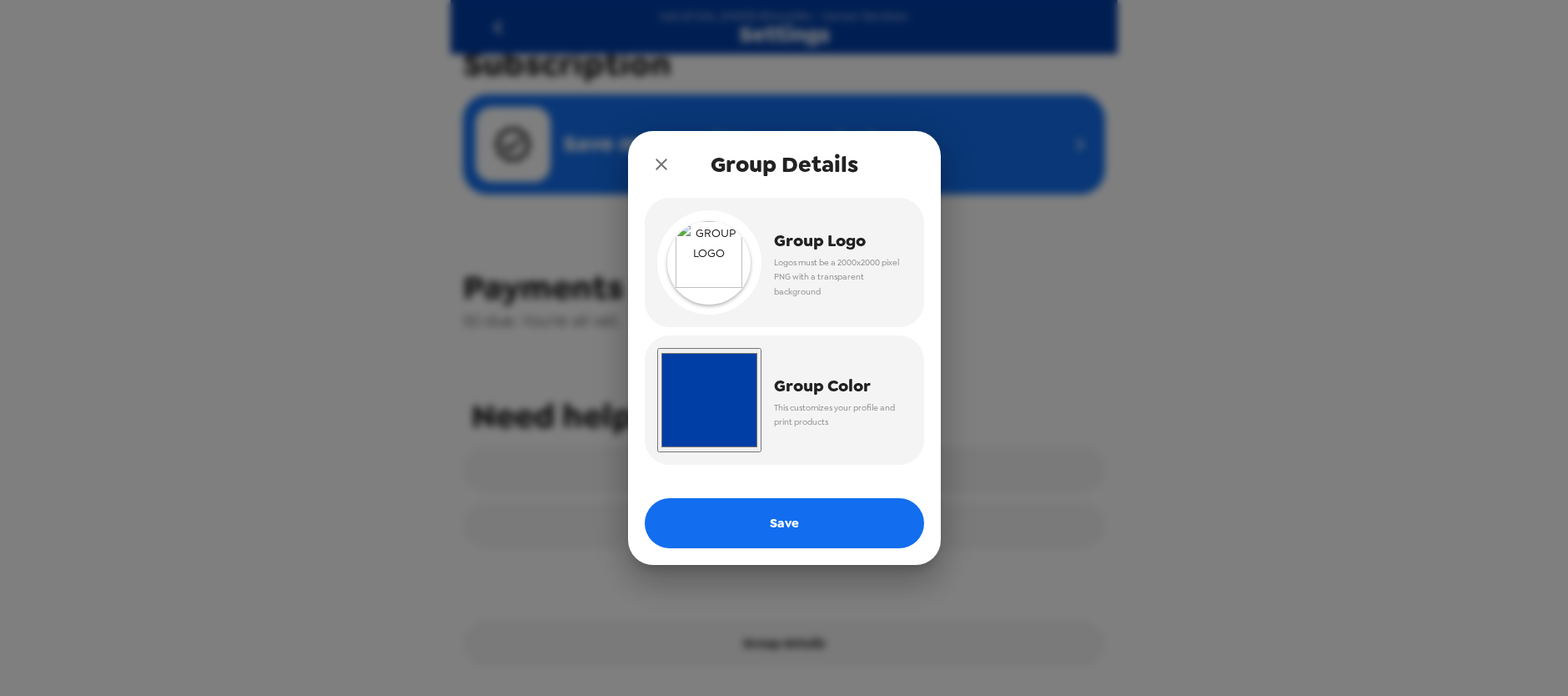
click at [644, 165] on button "close" at bounding box center [661, 164] width 33 height 33
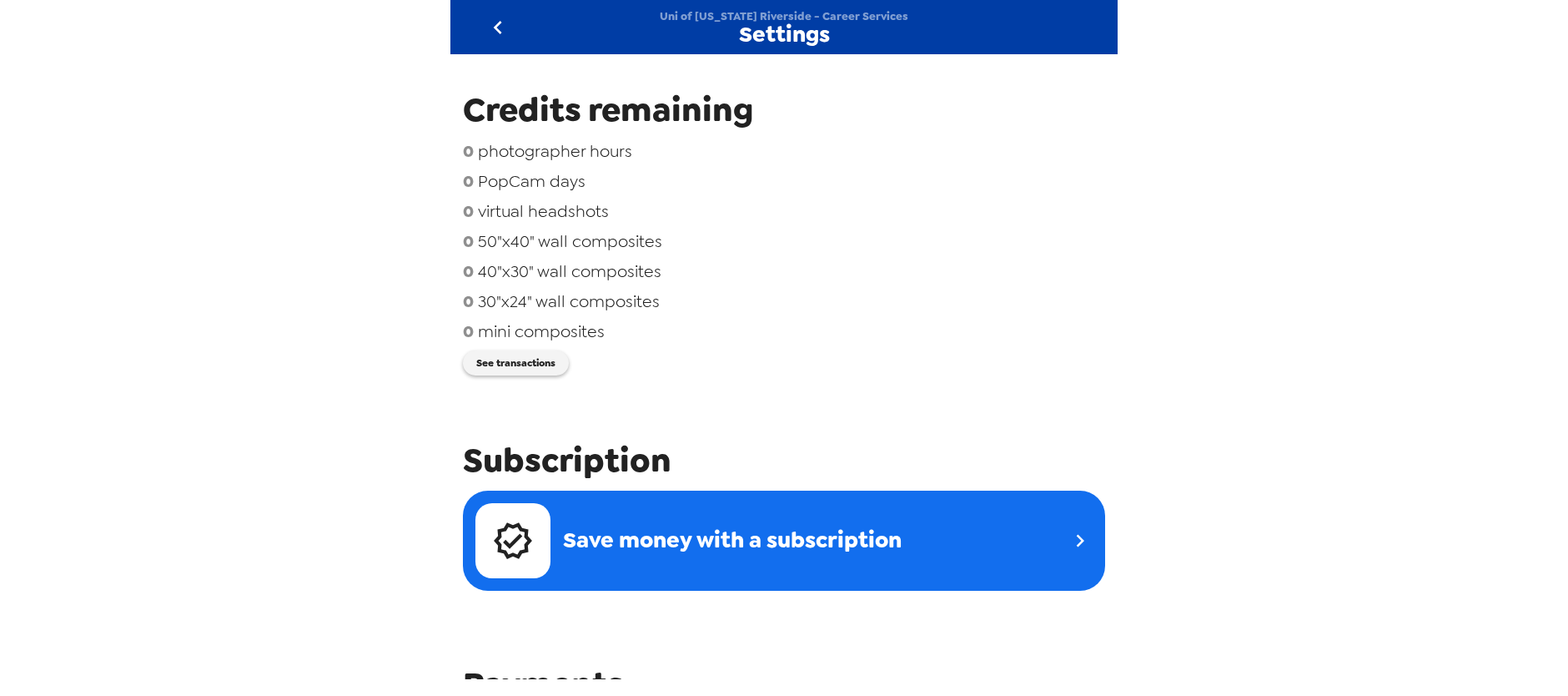
scroll to position [0, 0]
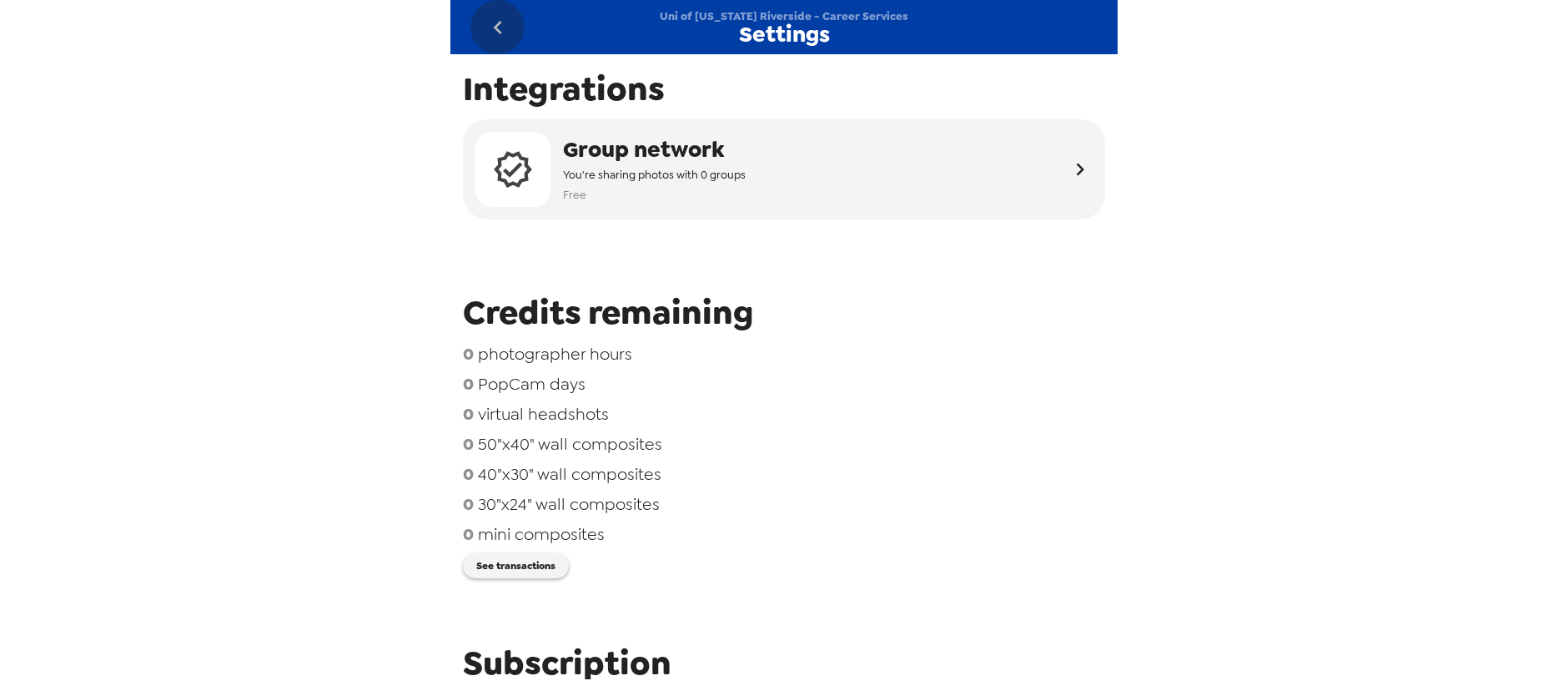
click at [506, 28] on icon "go back" at bounding box center [498, 28] width 27 height 27
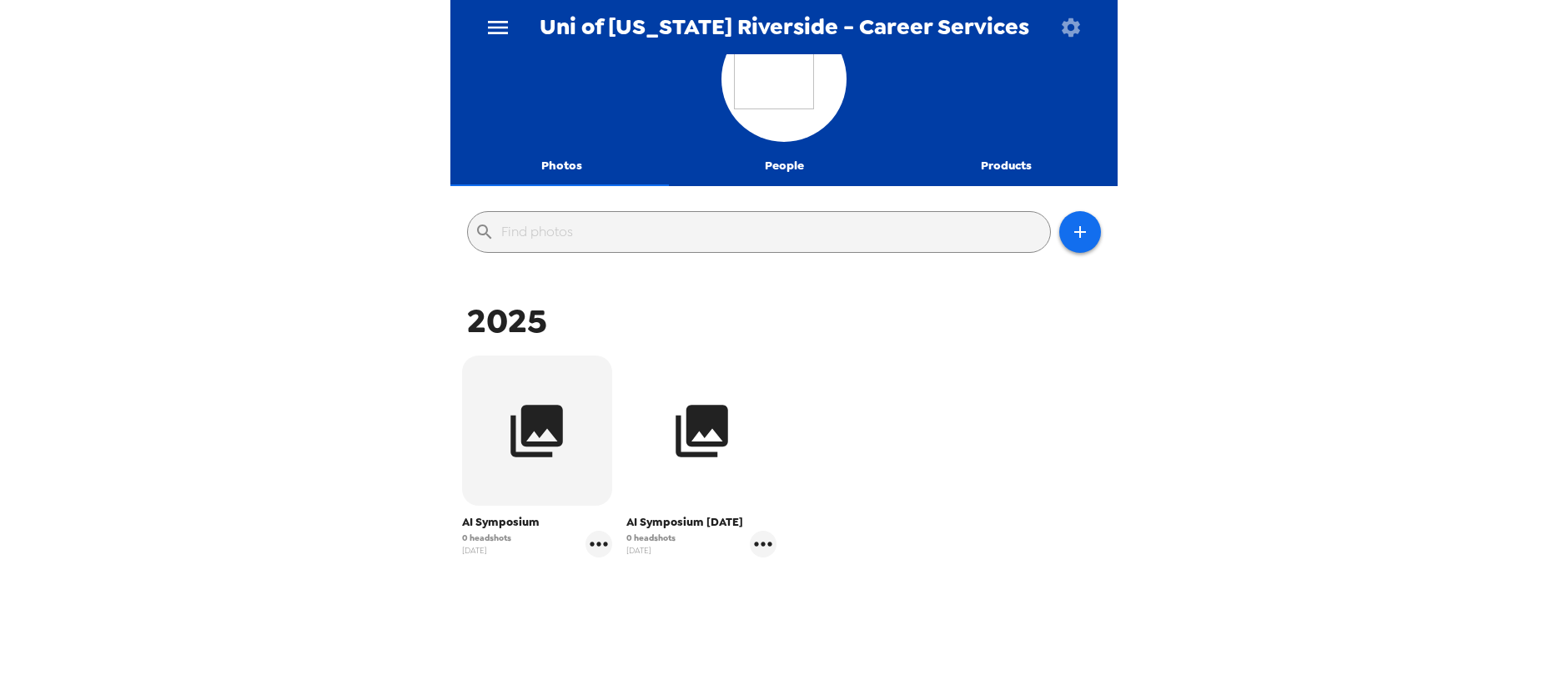
scroll to position [83, 0]
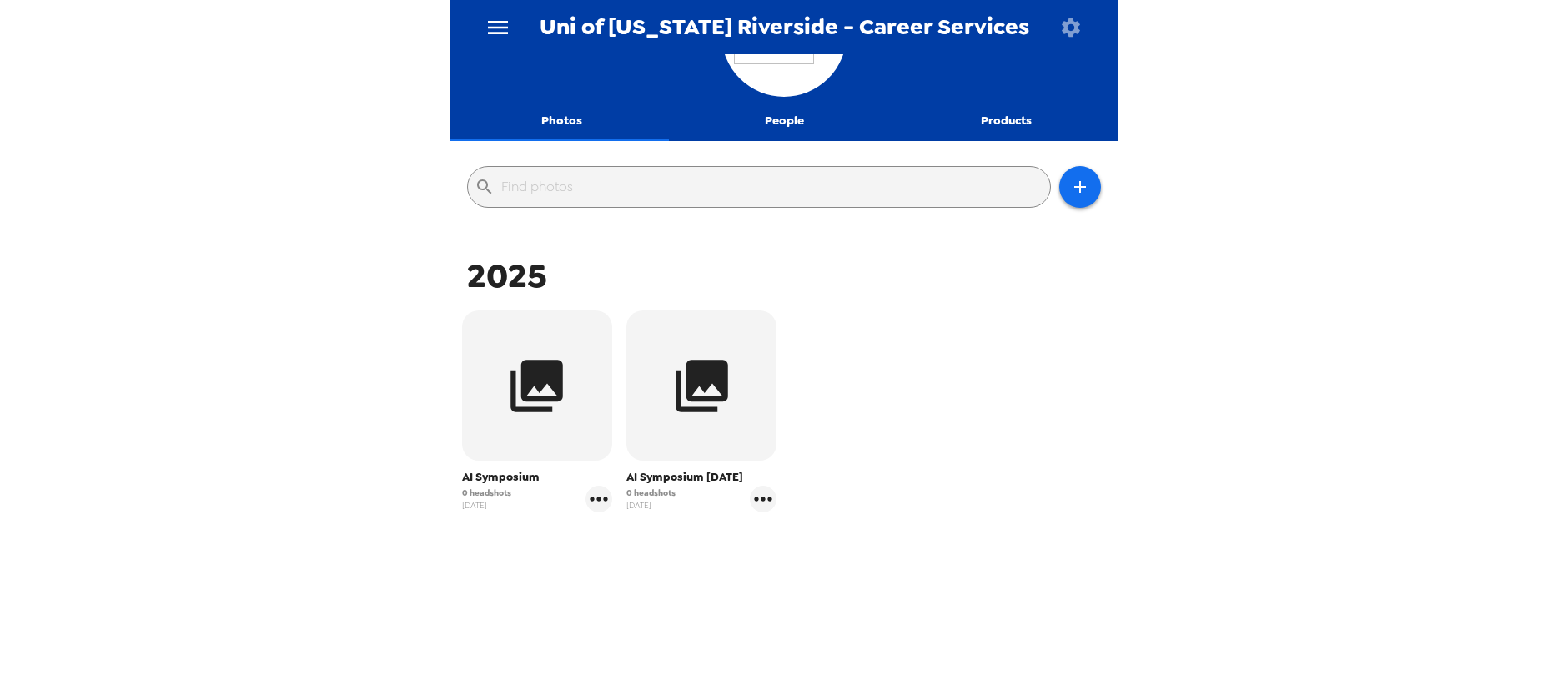
click at [782, 121] on button "People" at bounding box center [784, 121] width 223 height 40
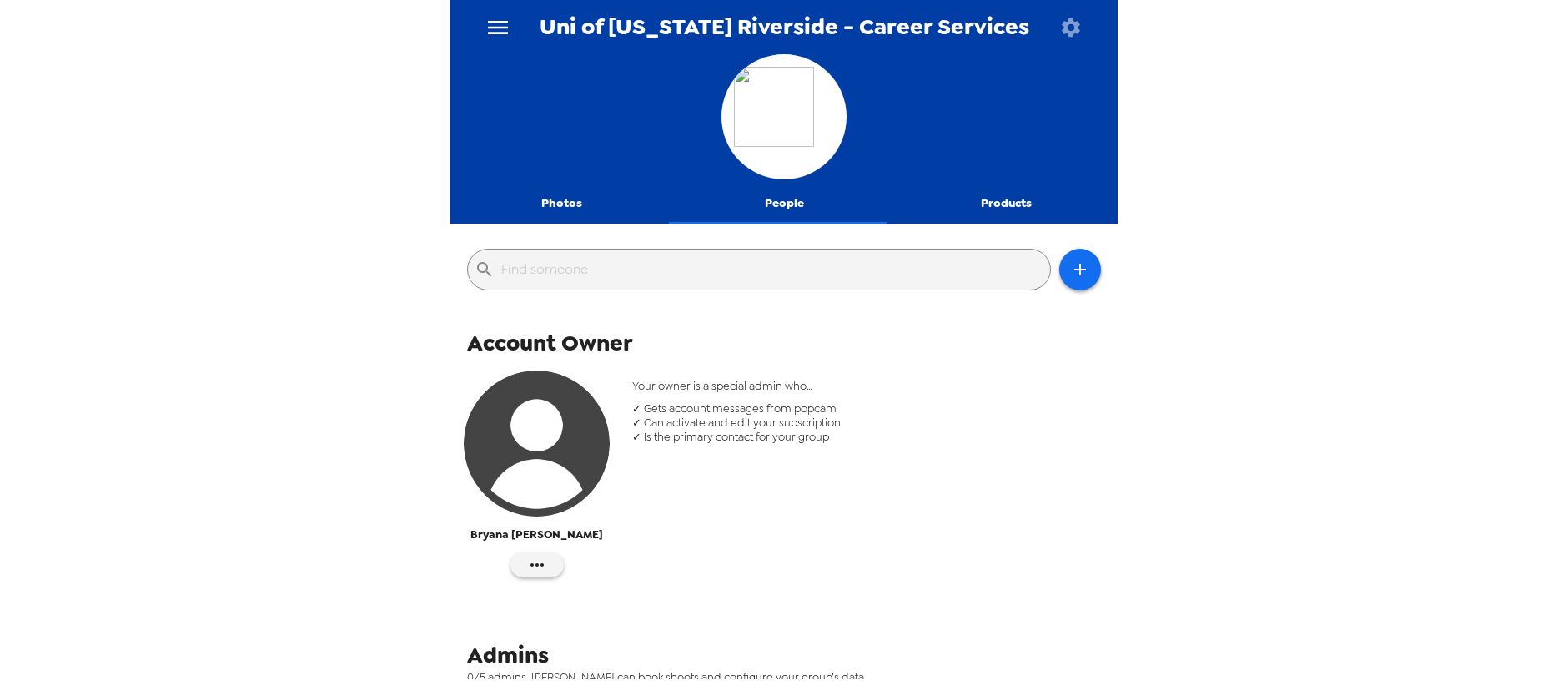
click at [957, 230] on div at bounding box center [784, 228] width 667 height 9
click at [983, 203] on button "Products" at bounding box center [1006, 203] width 223 height 40
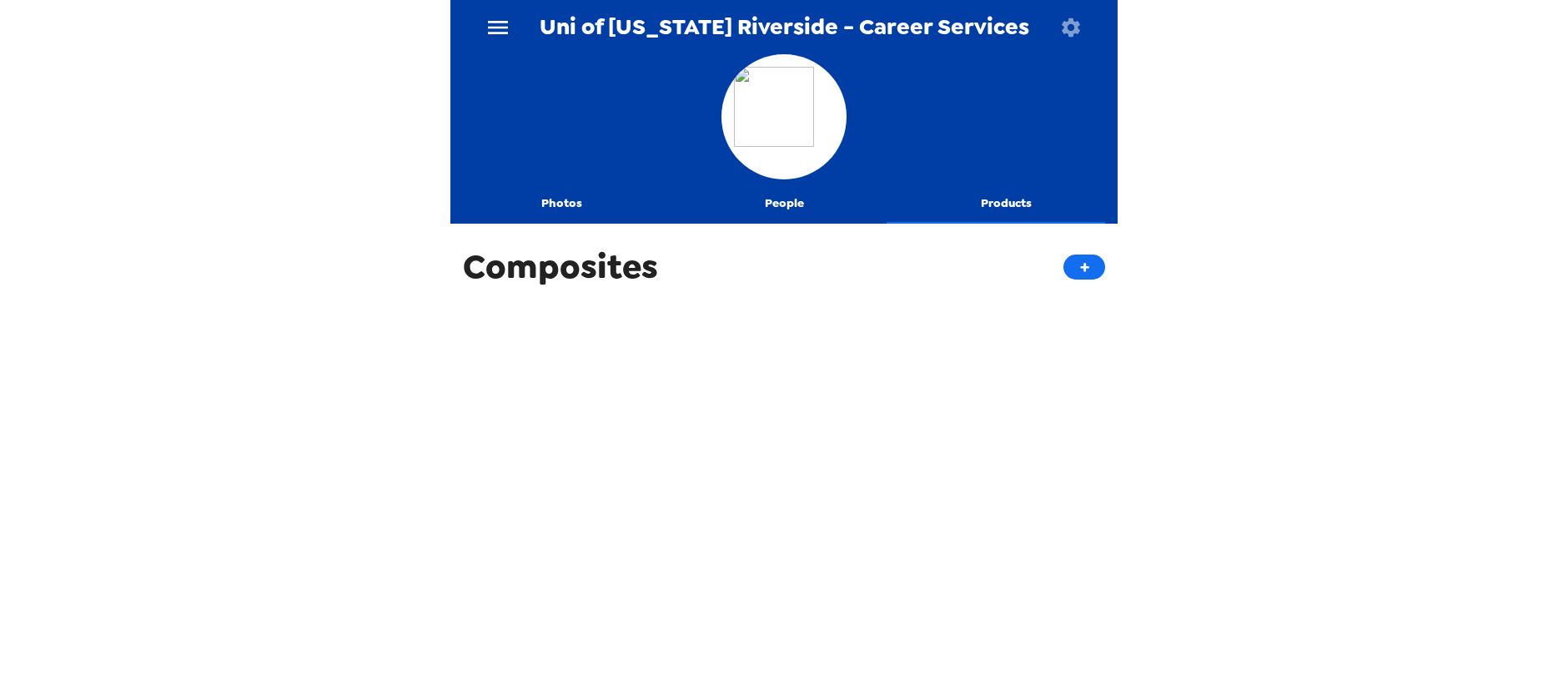
click at [575, 213] on button "Photos" at bounding box center [562, 203] width 223 height 40
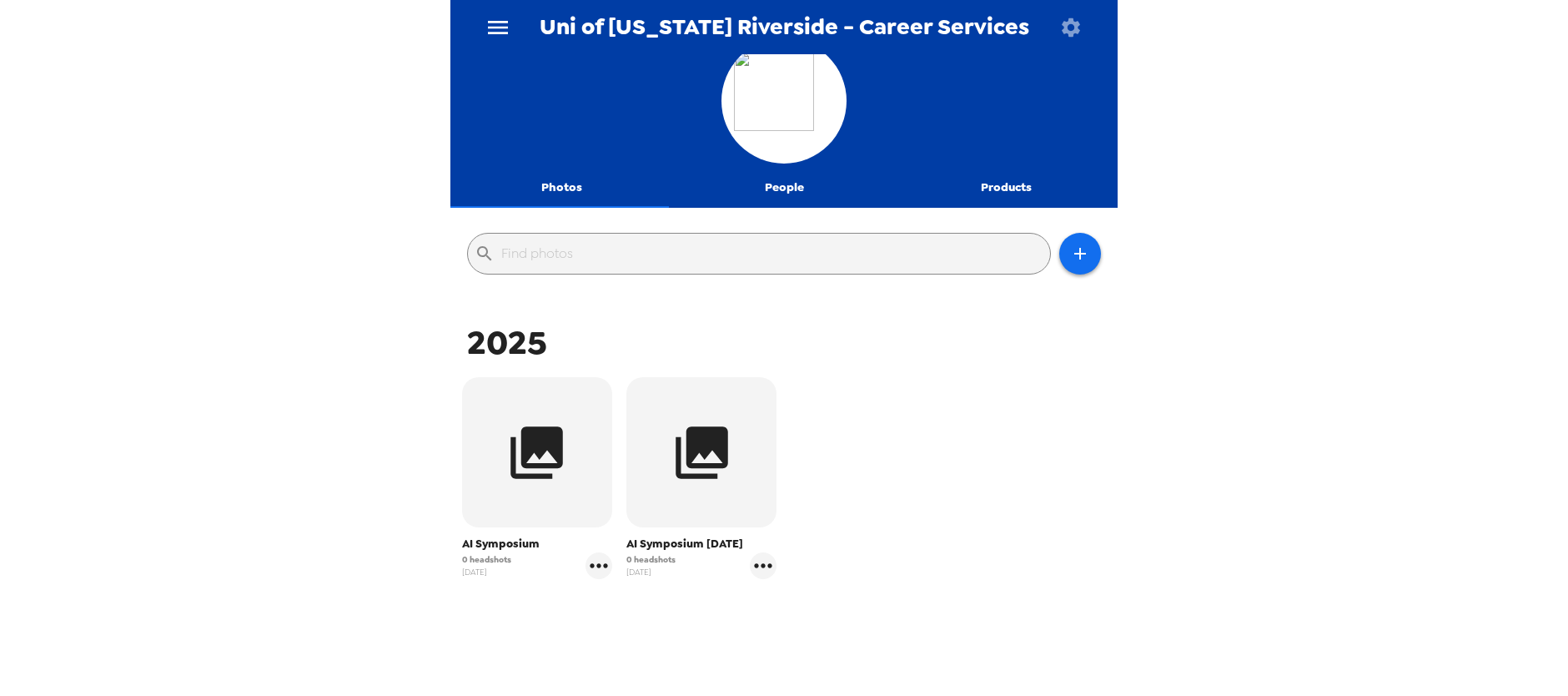
scroll to position [17, 0]
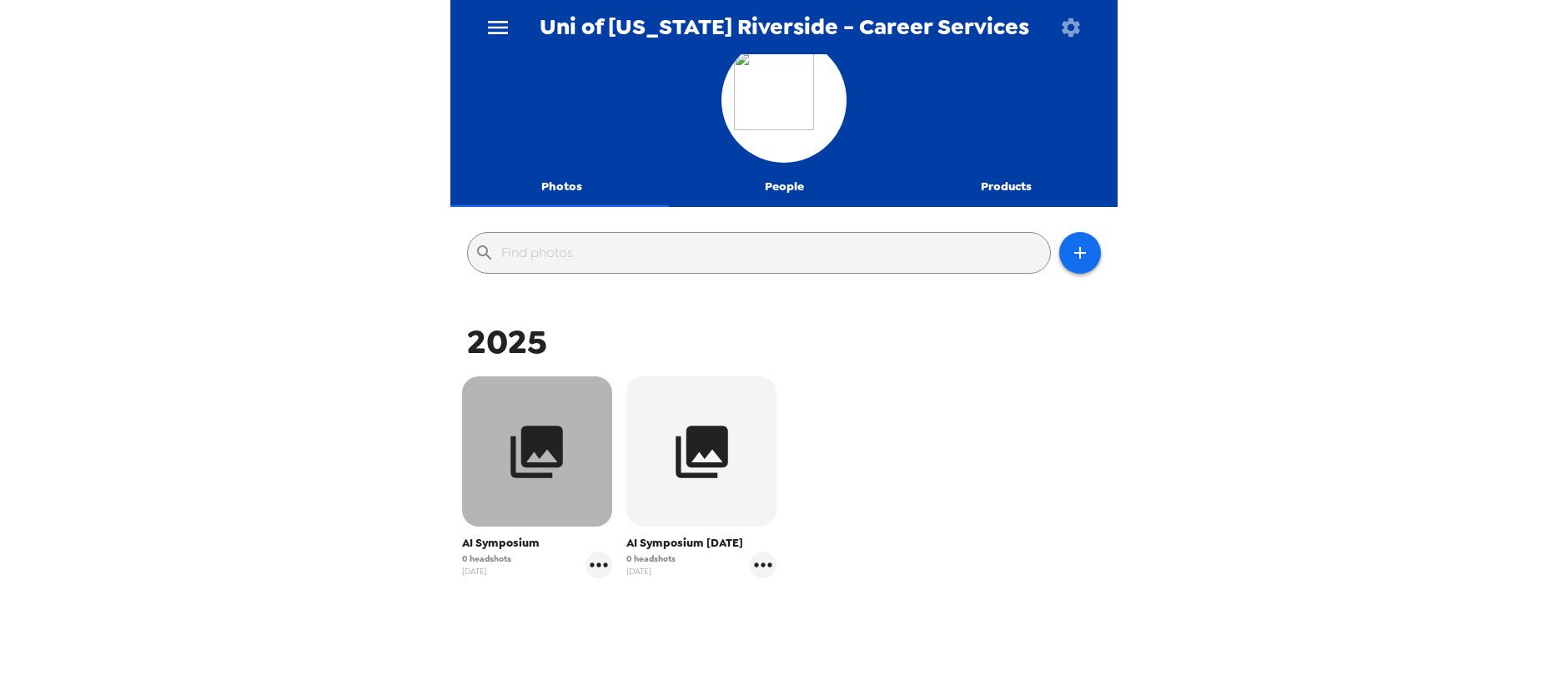
click at [499, 524] on button "button" at bounding box center [537, 451] width 150 height 150
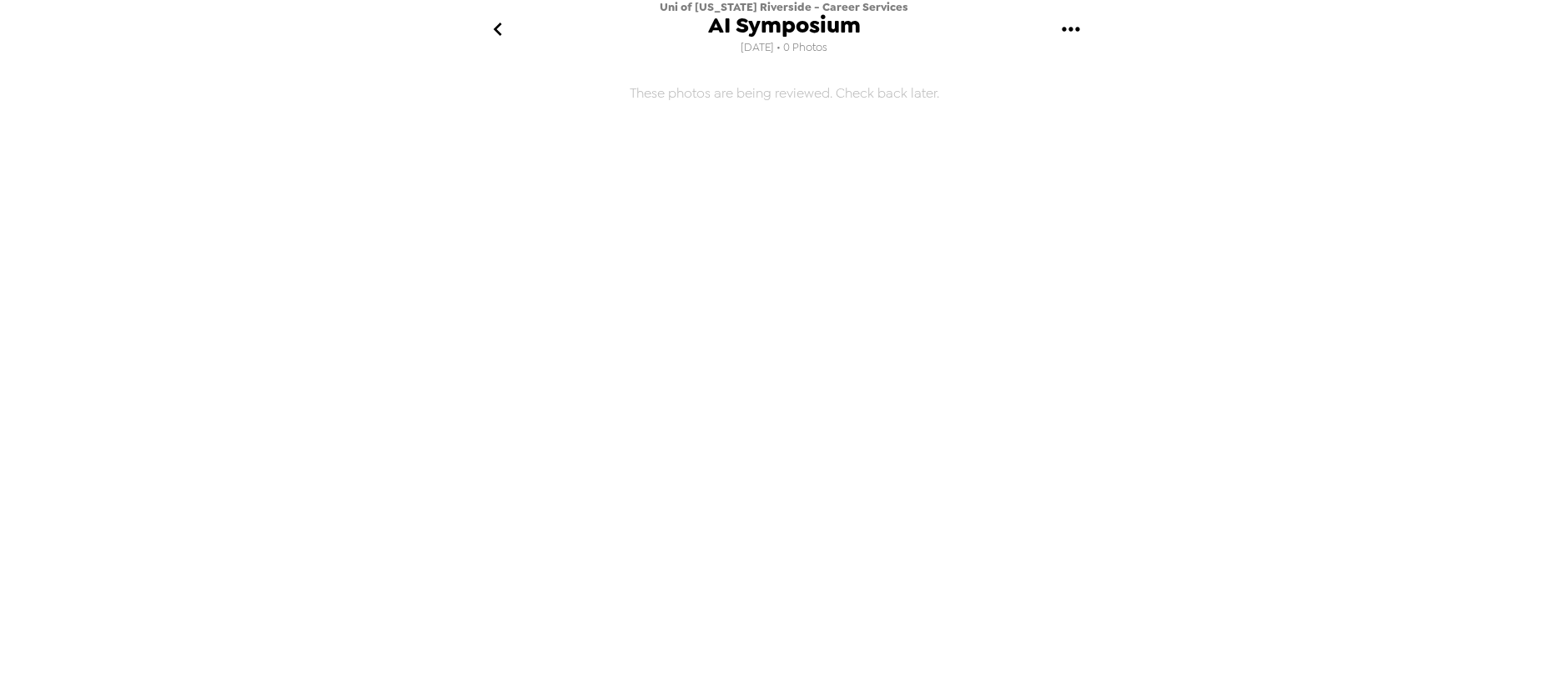
click at [511, 38] on button "go back" at bounding box center [497, 29] width 54 height 54
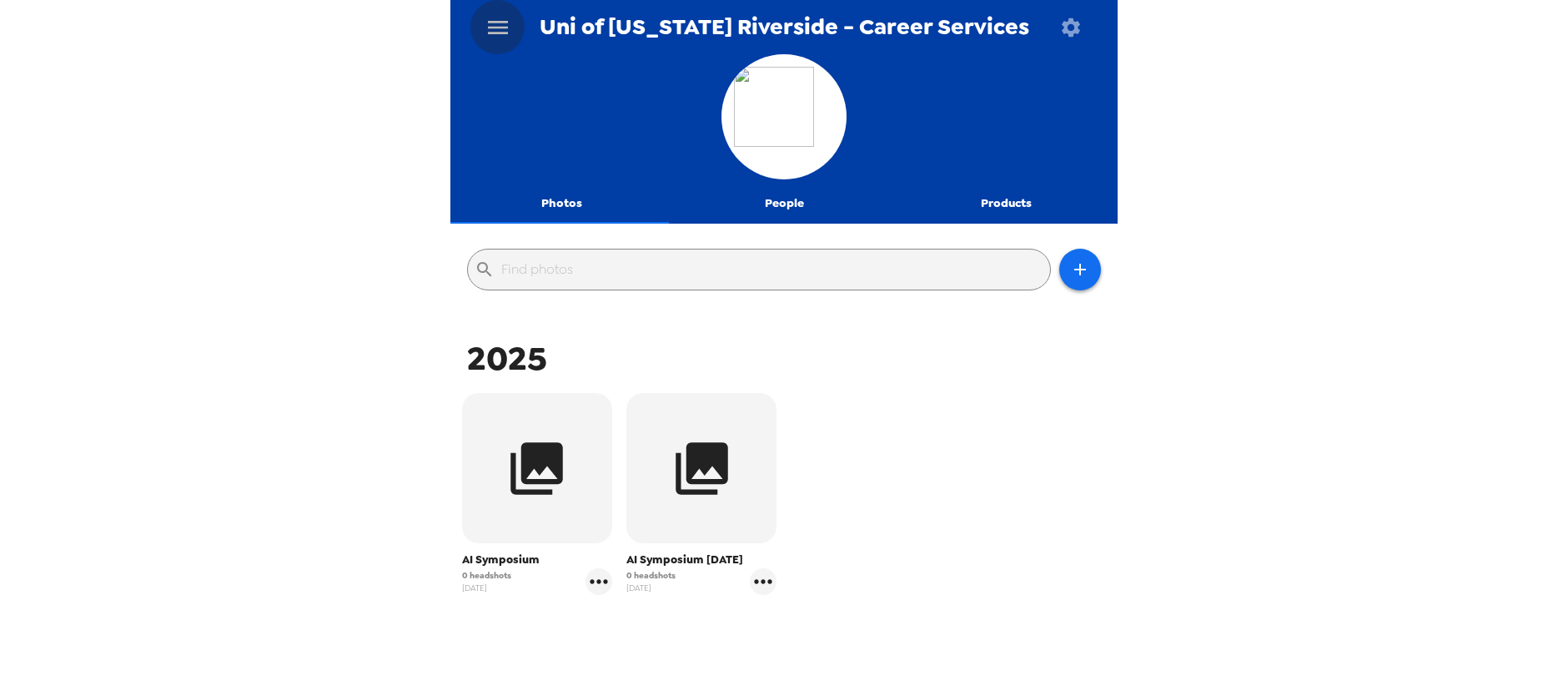
click at [491, 35] on icon "menu" at bounding box center [498, 28] width 27 height 27
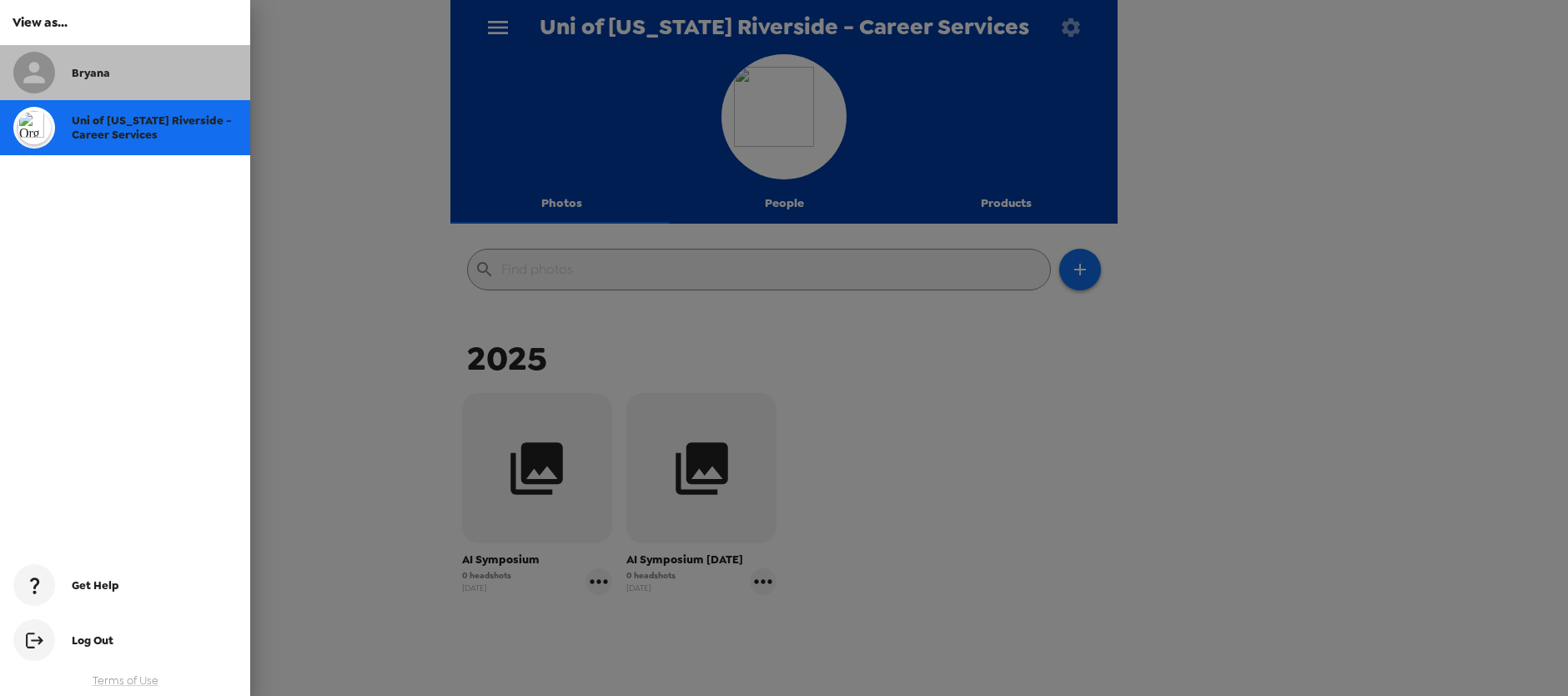
click at [106, 69] on span "Bryana" at bounding box center [91, 72] width 38 height 14
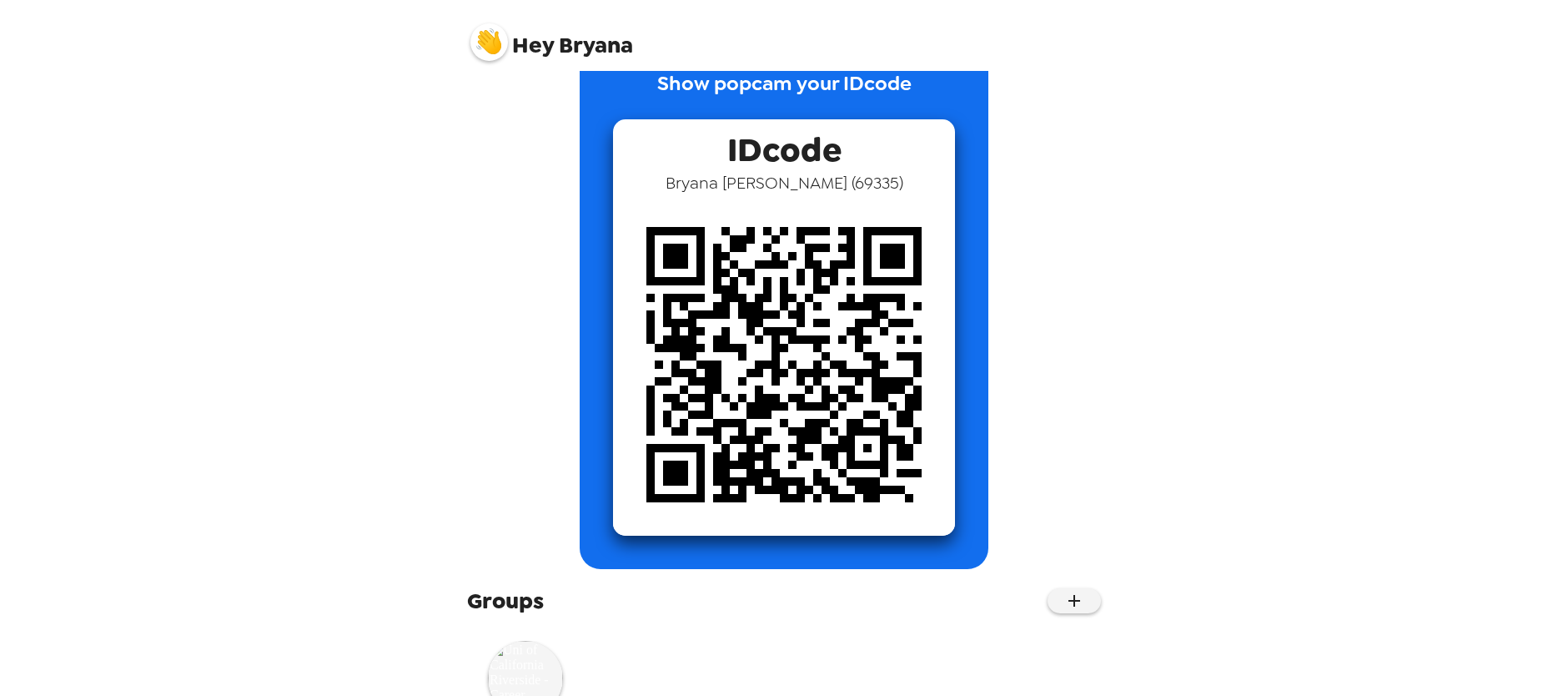
scroll to position [123, 0]
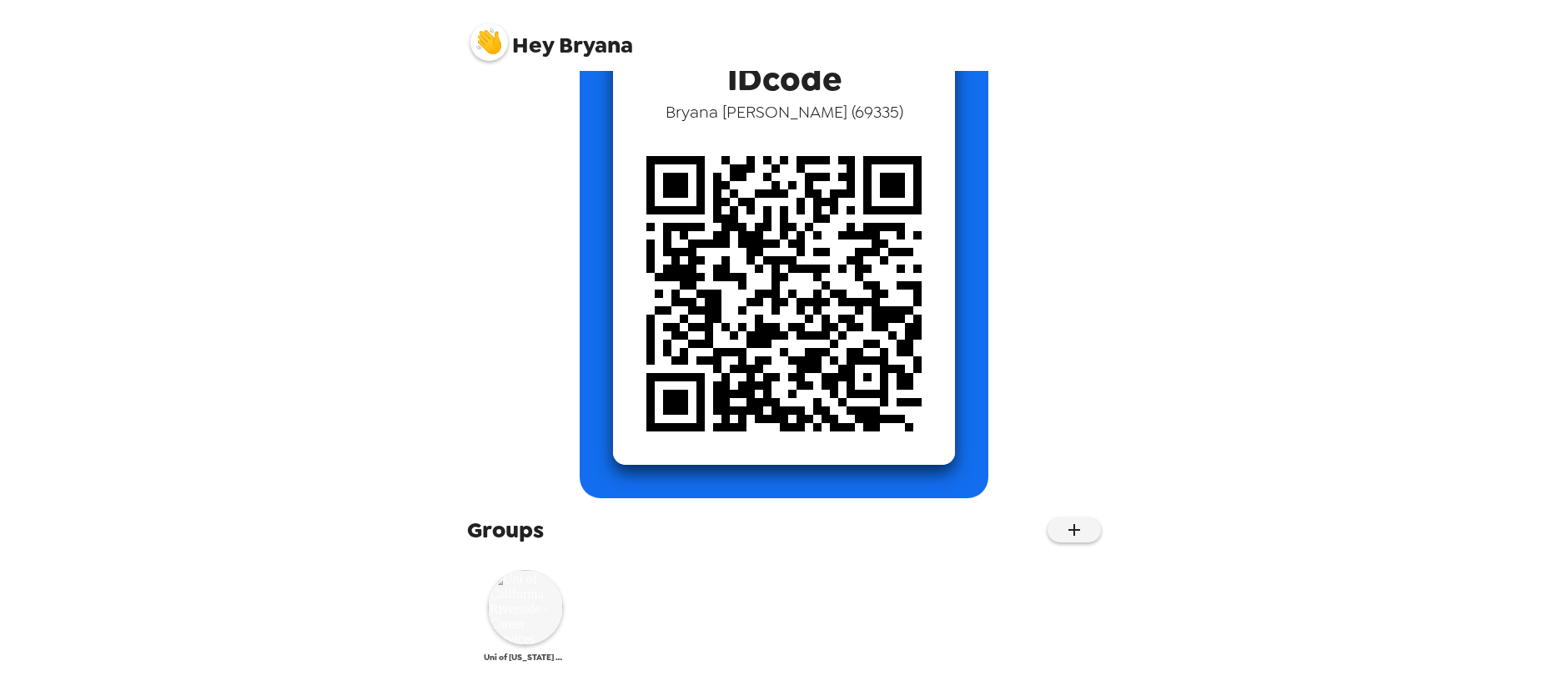
click at [504, 620] on img at bounding box center [525, 607] width 75 height 75
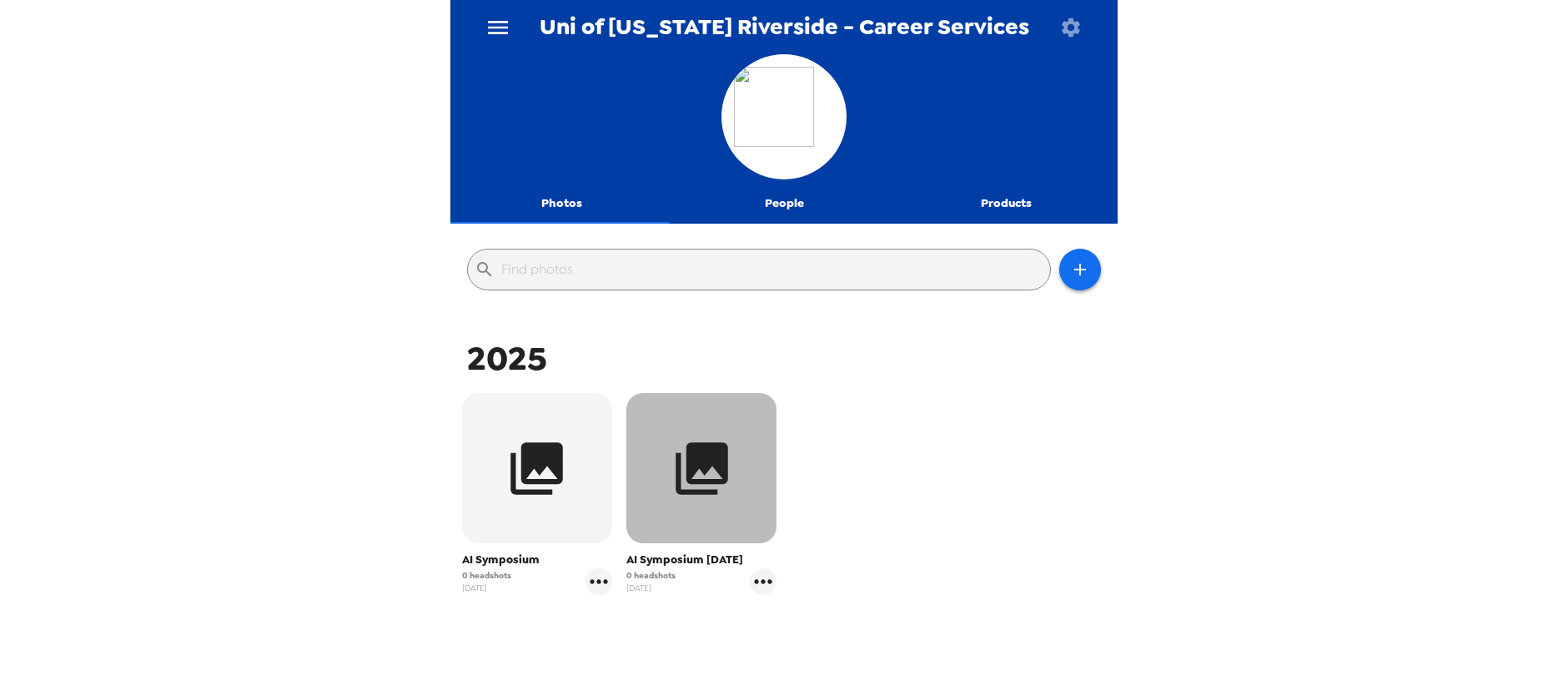
click at [719, 505] on button "button" at bounding box center [701, 468] width 150 height 150
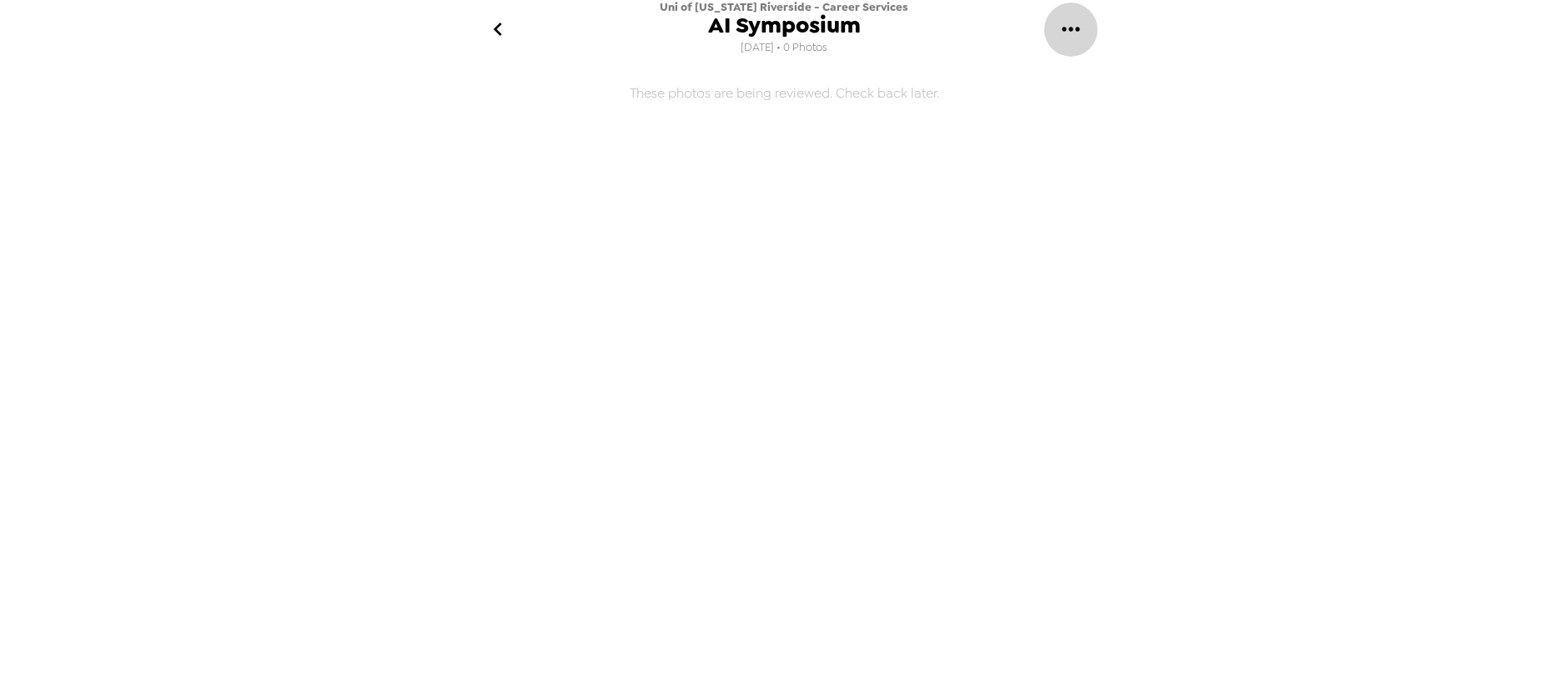
click at [1071, 32] on icon "gallery menu" at bounding box center [1071, 29] width 27 height 27
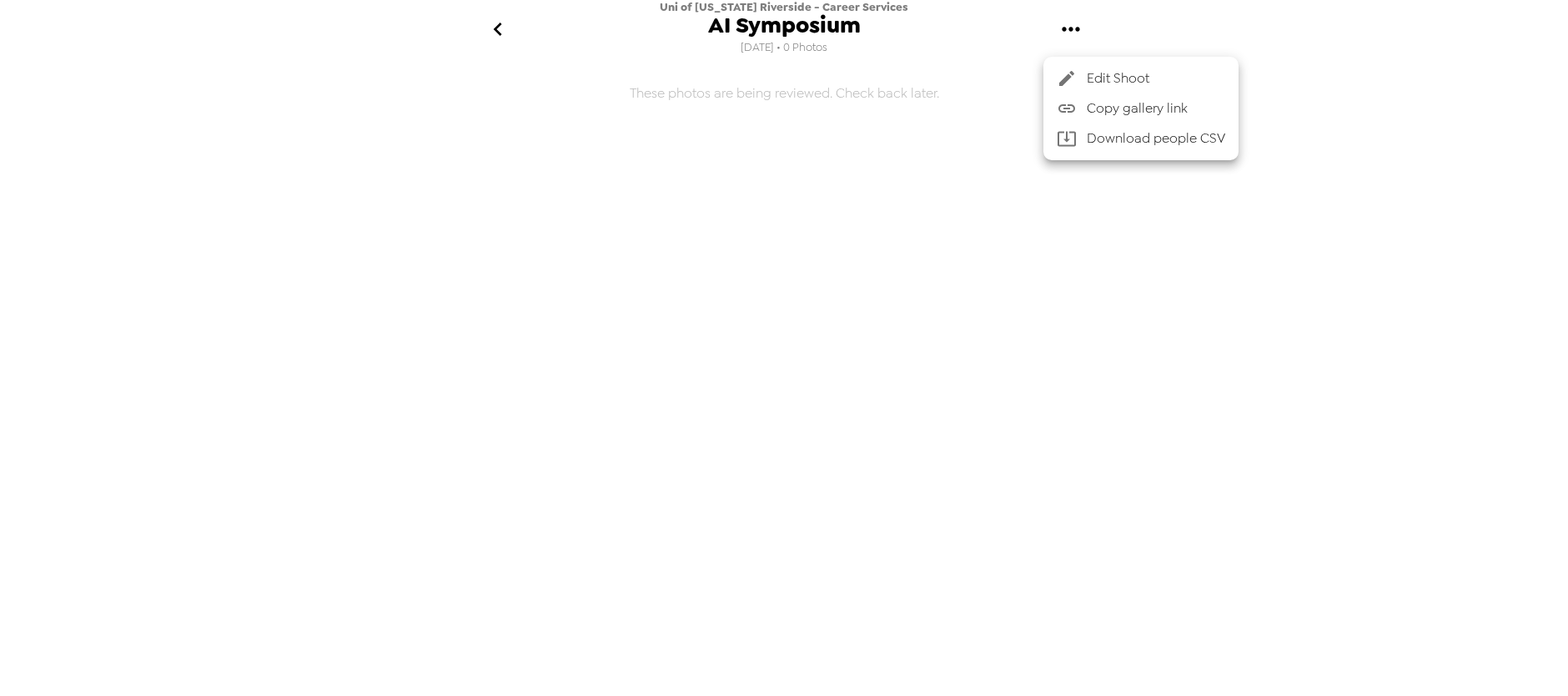
click at [1167, 87] on span "Edit Shoot" at bounding box center [1156, 78] width 139 height 20
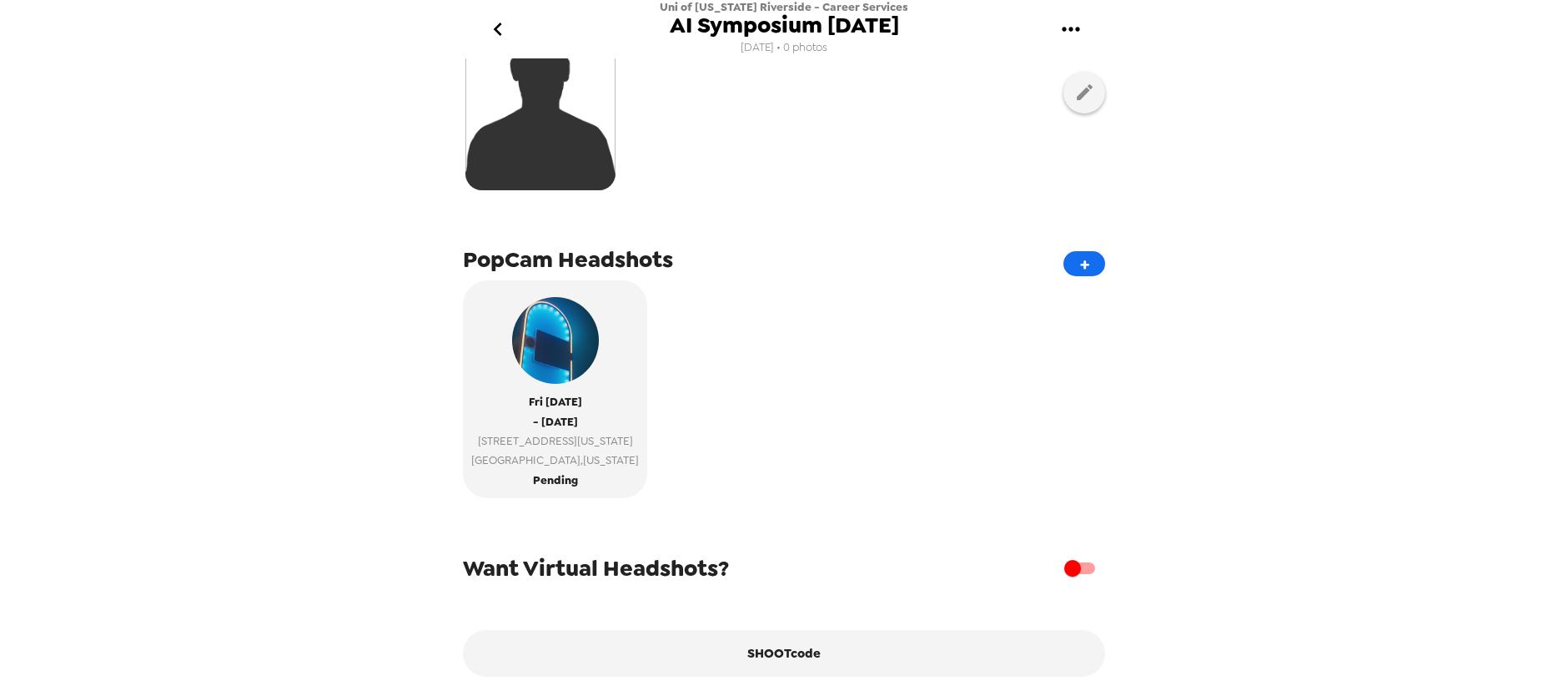
scroll to position [229, 0]
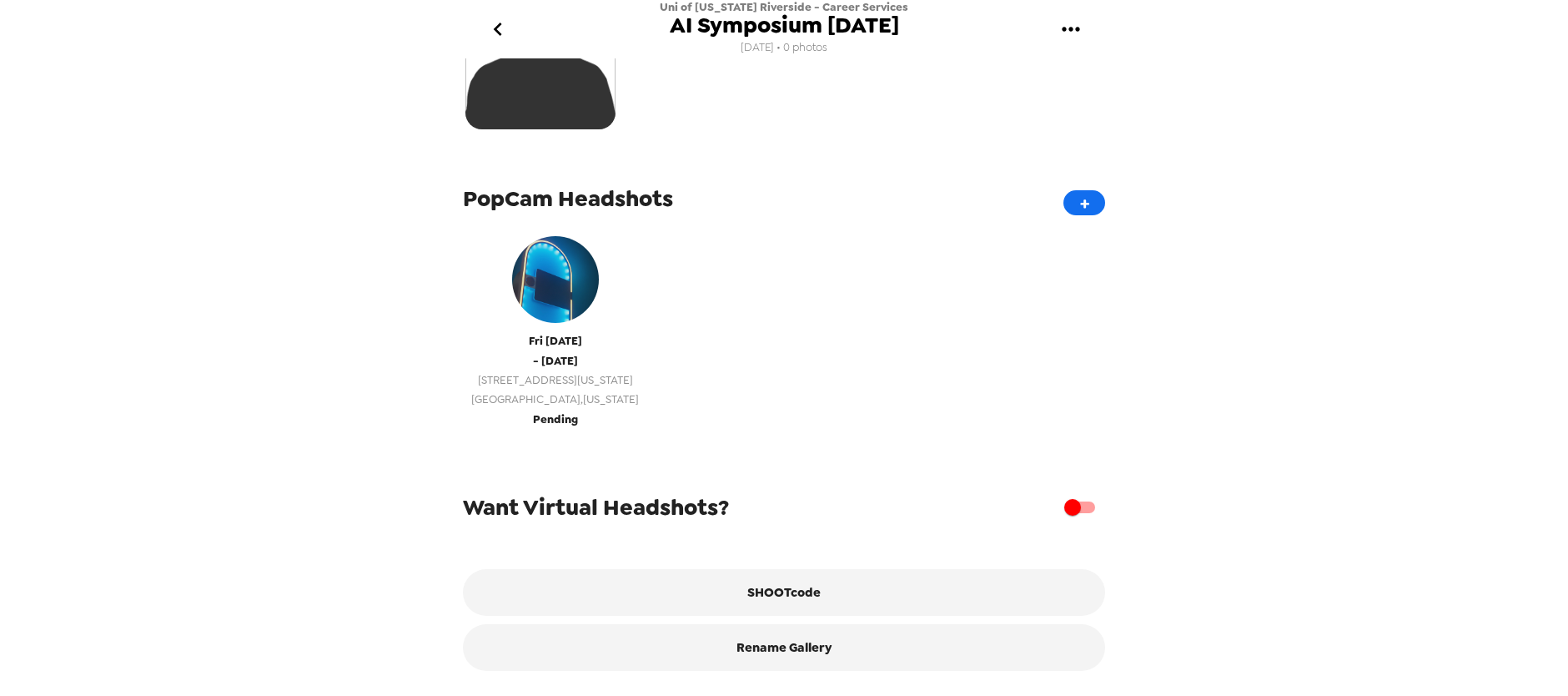
click at [561, 371] on span "[STREET_ADDRESS][US_STATE]" at bounding box center [555, 380] width 168 height 19
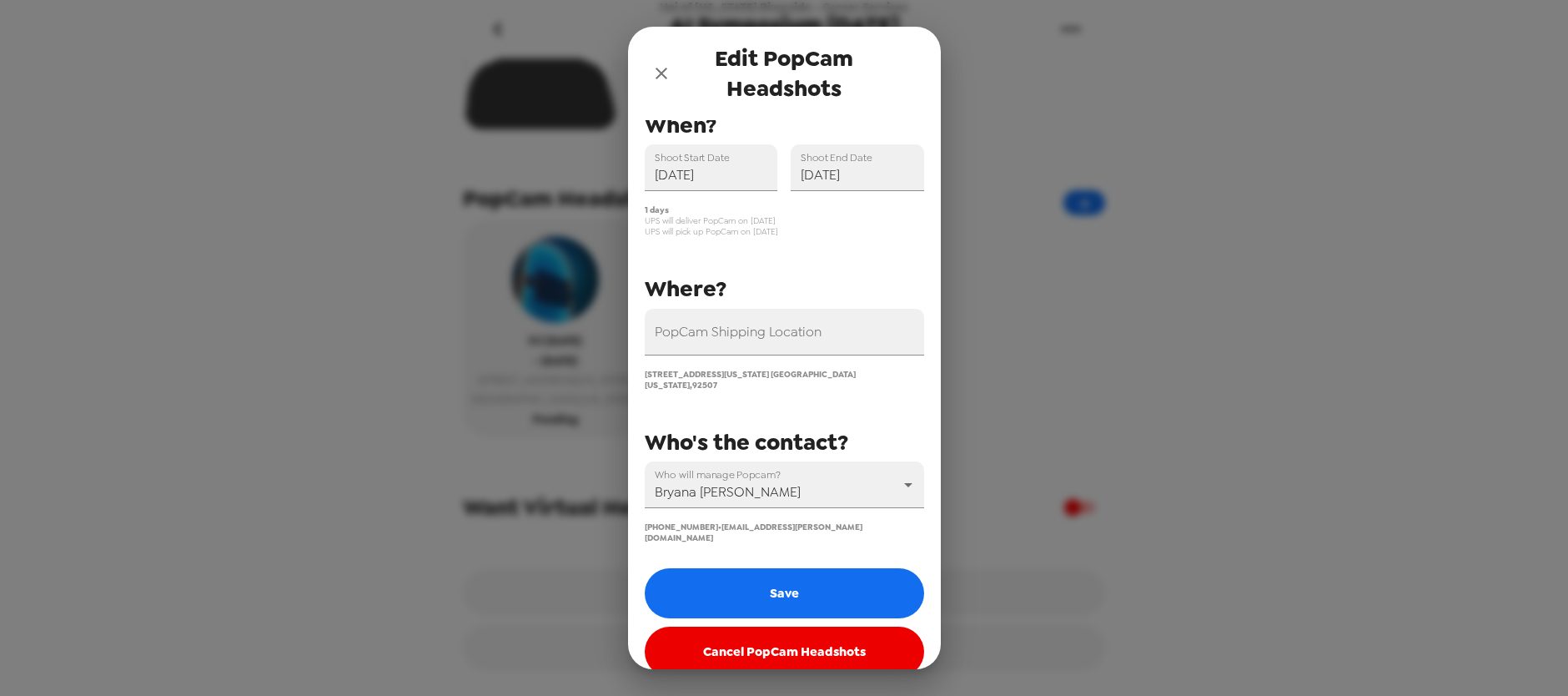
scroll to position [44, 0]
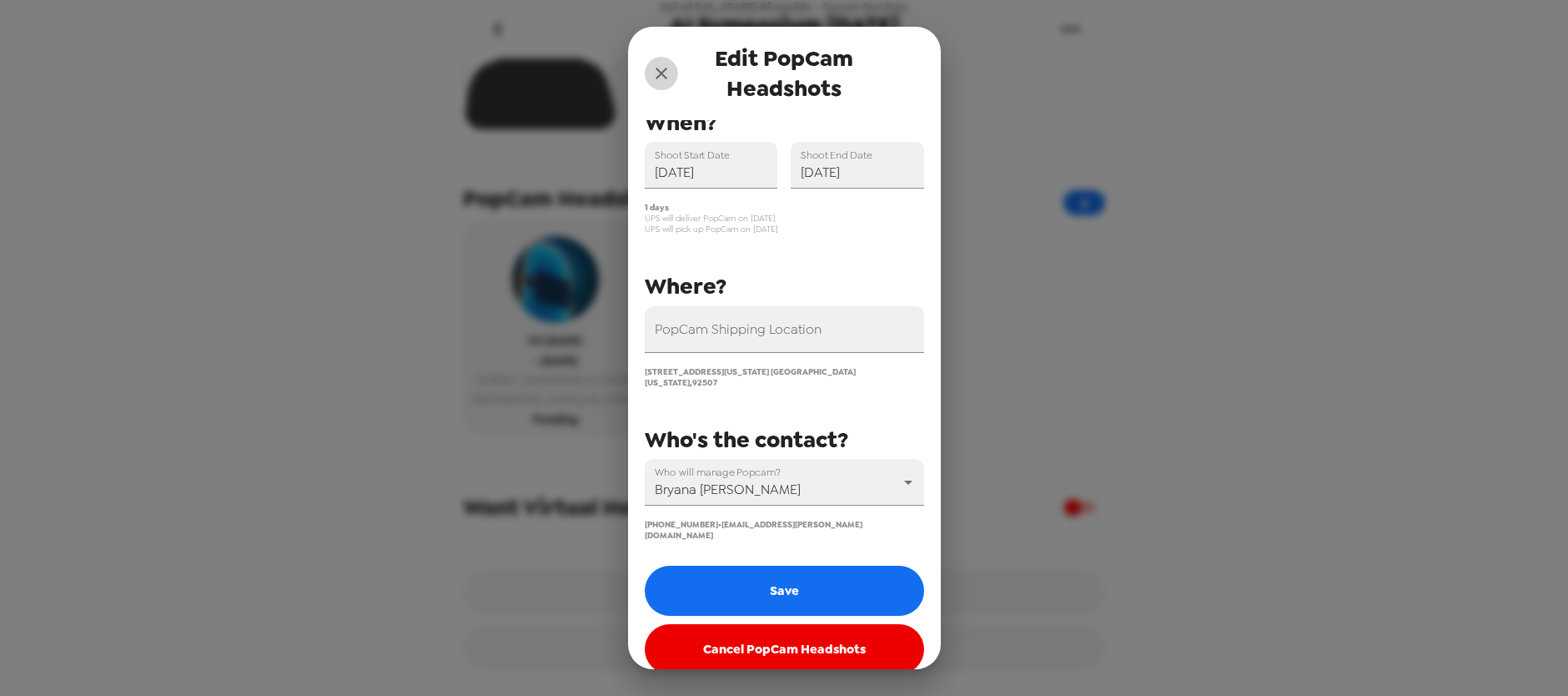
click at [662, 66] on icon "close" at bounding box center [661, 73] width 20 height 20
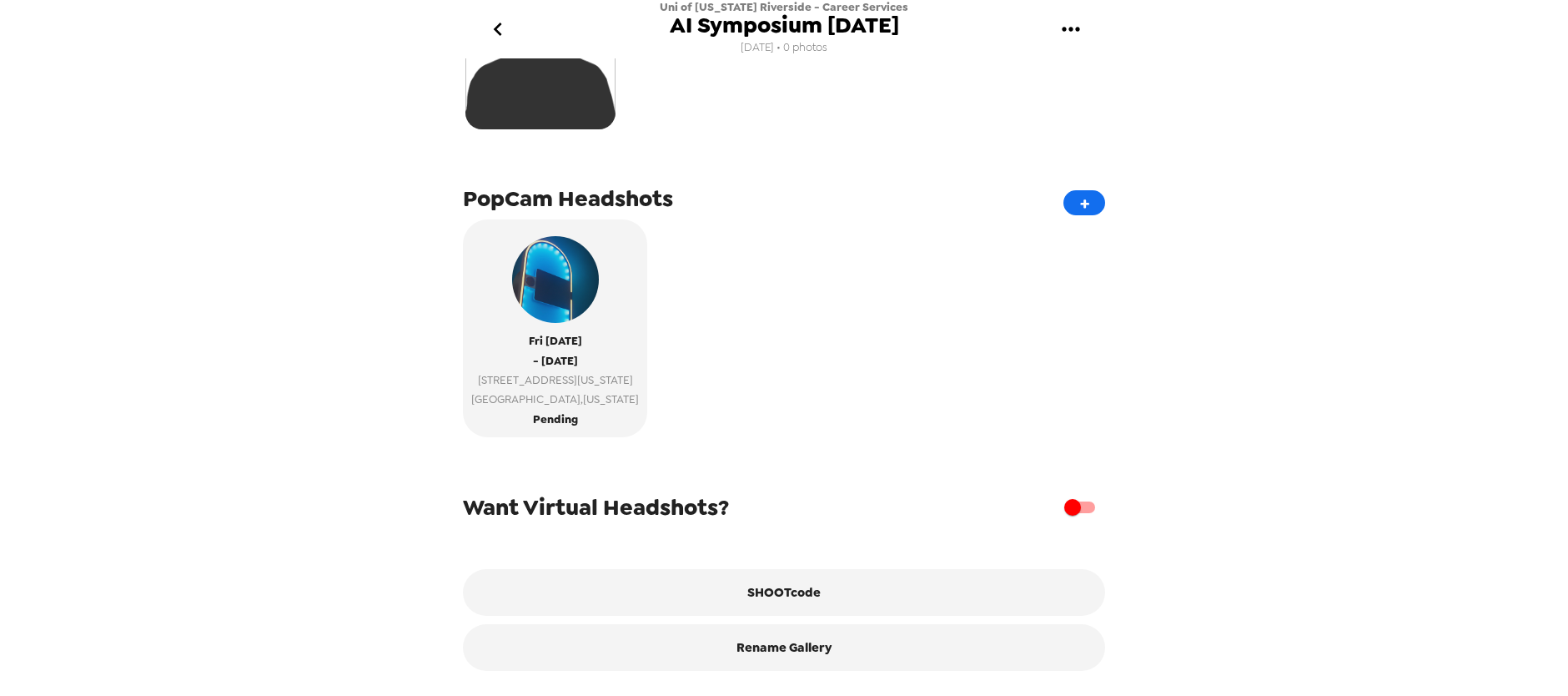
scroll to position [225, 0]
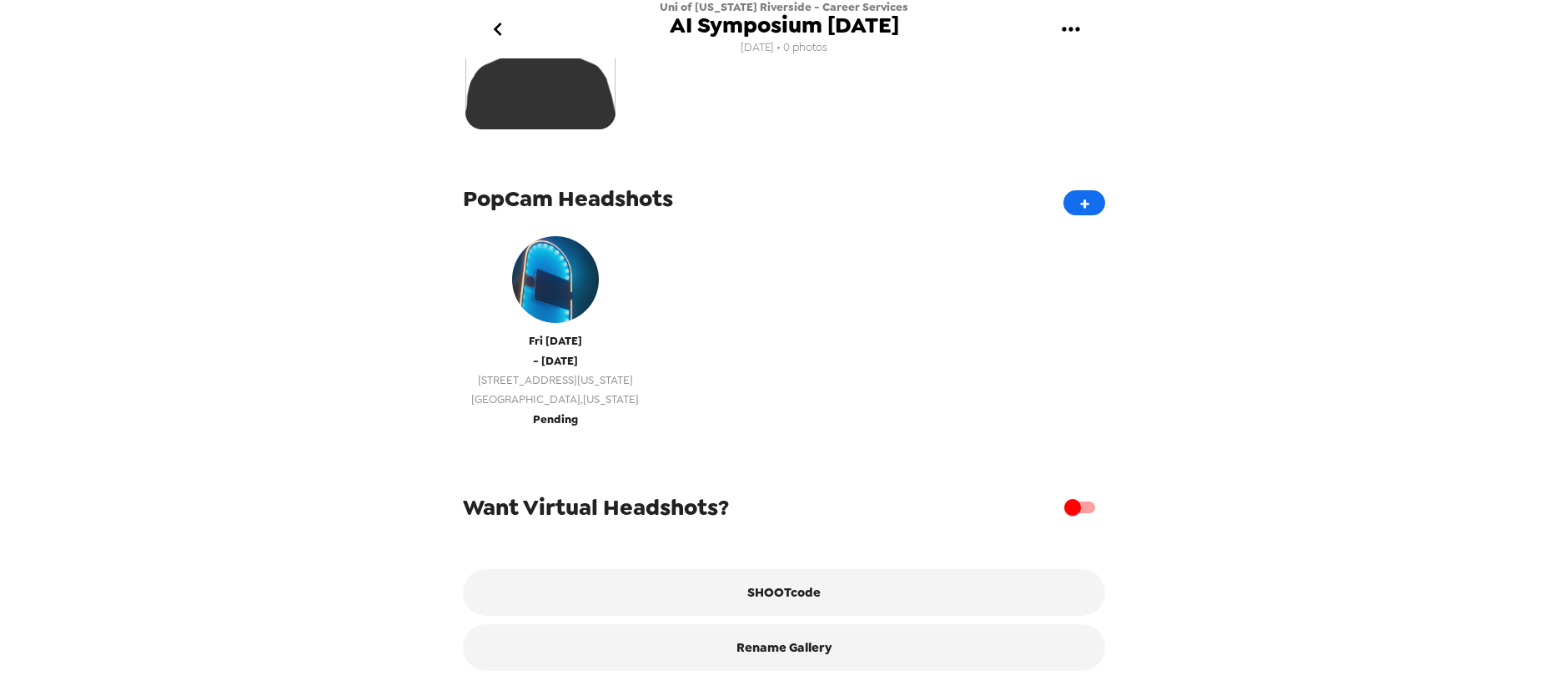
click at [535, 316] on div "[DATE] - [DATE] [STREET_ADDRESS][US_STATE][US_STATE]" at bounding box center [555, 318] width 168 height 181
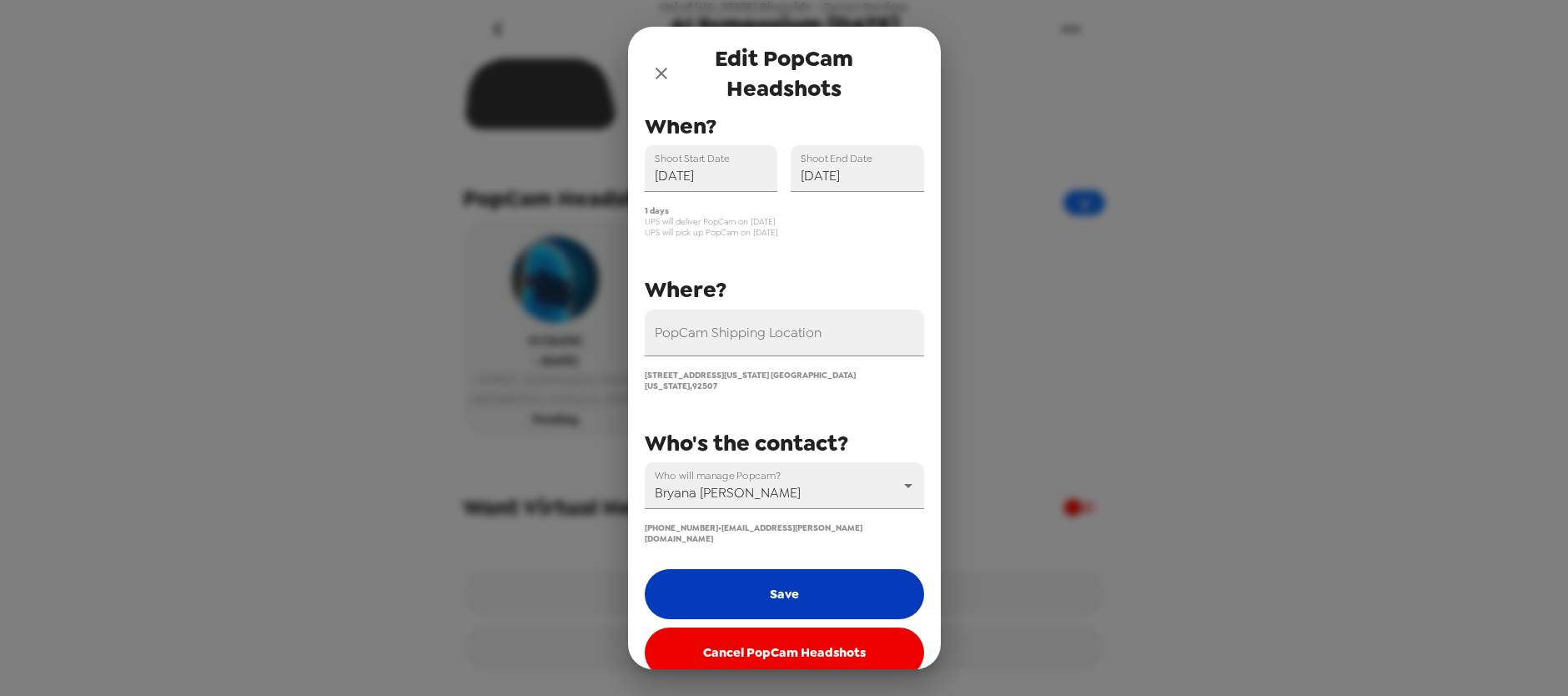
scroll to position [44, 0]
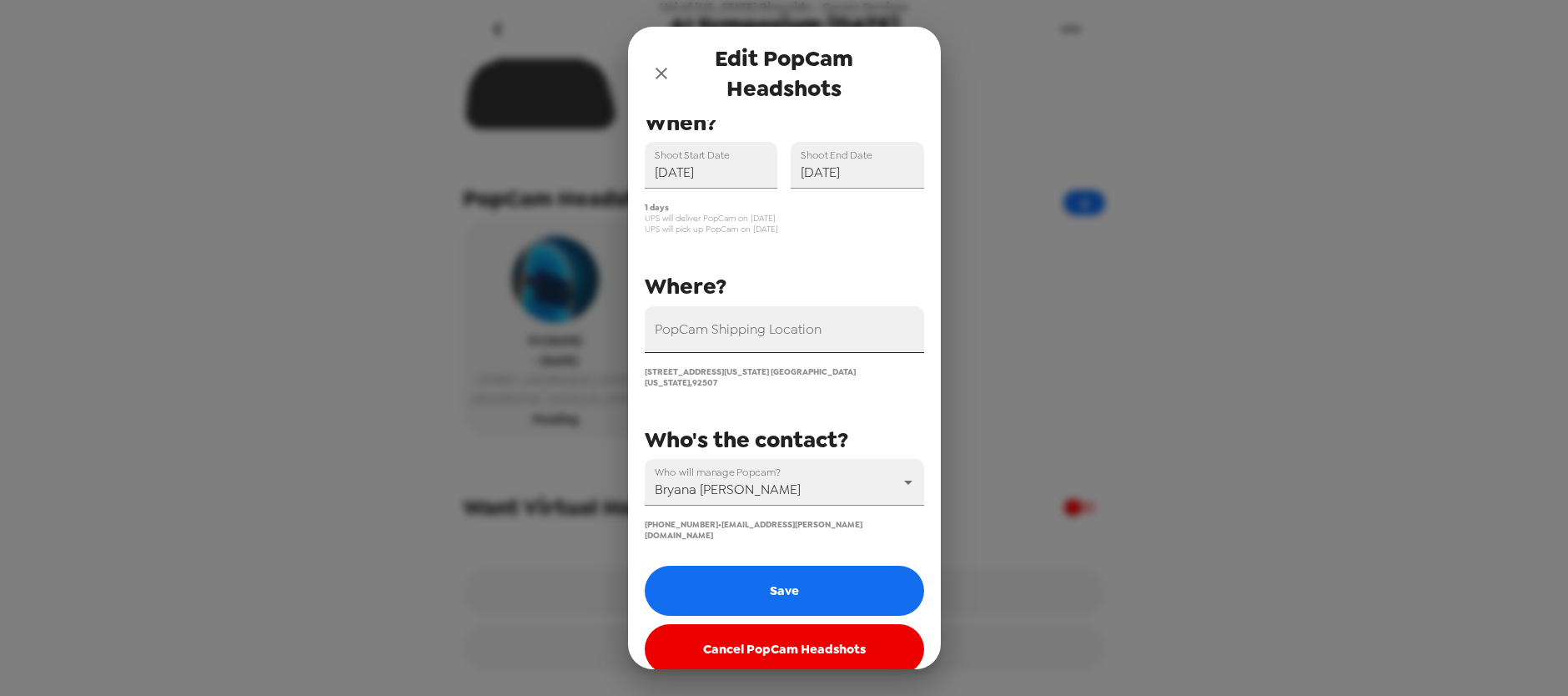
click at [751, 327] on div "PopCam Shipping Location" at bounding box center [784, 329] width 279 height 47
click at [749, 335] on input "PopCam Shipping Location" at bounding box center [784, 329] width 279 height 47
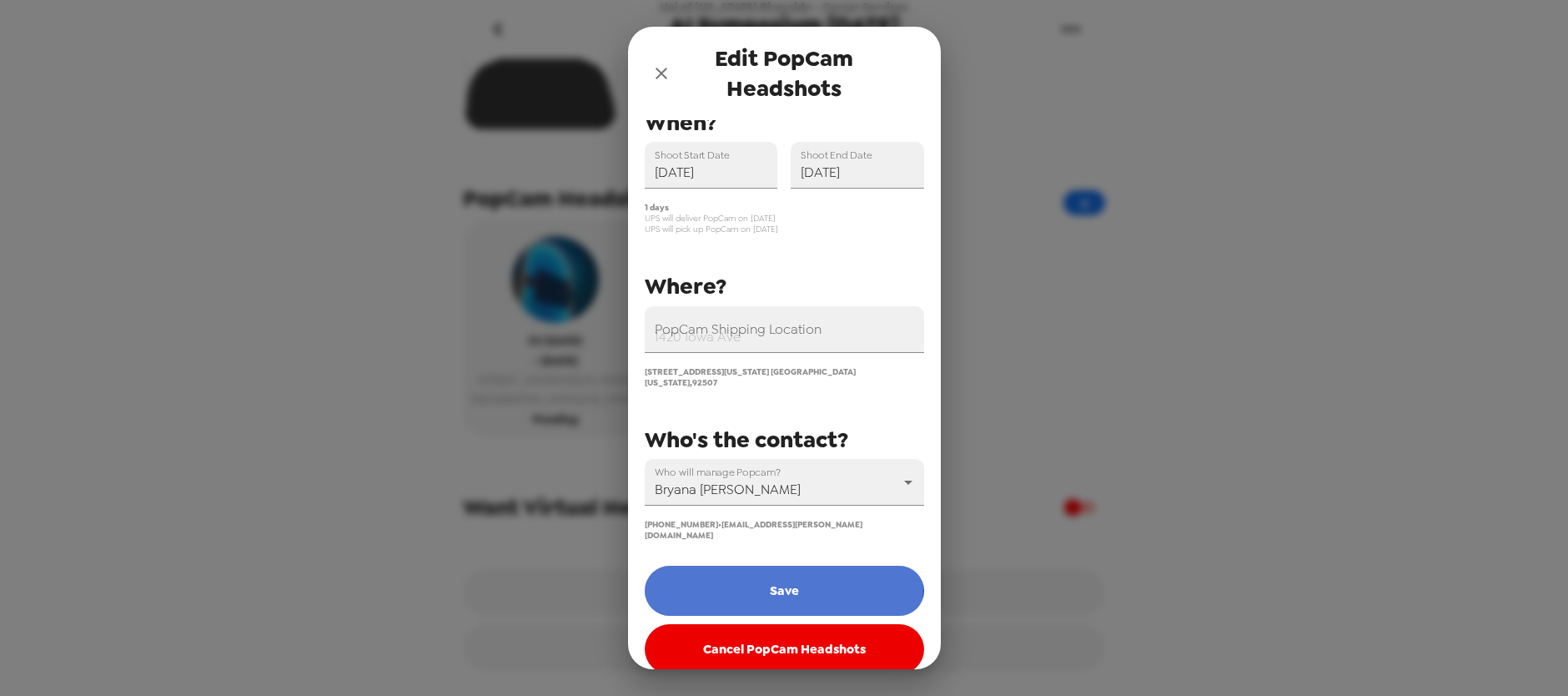
click at [781, 568] on button "Save" at bounding box center [784, 591] width 279 height 50
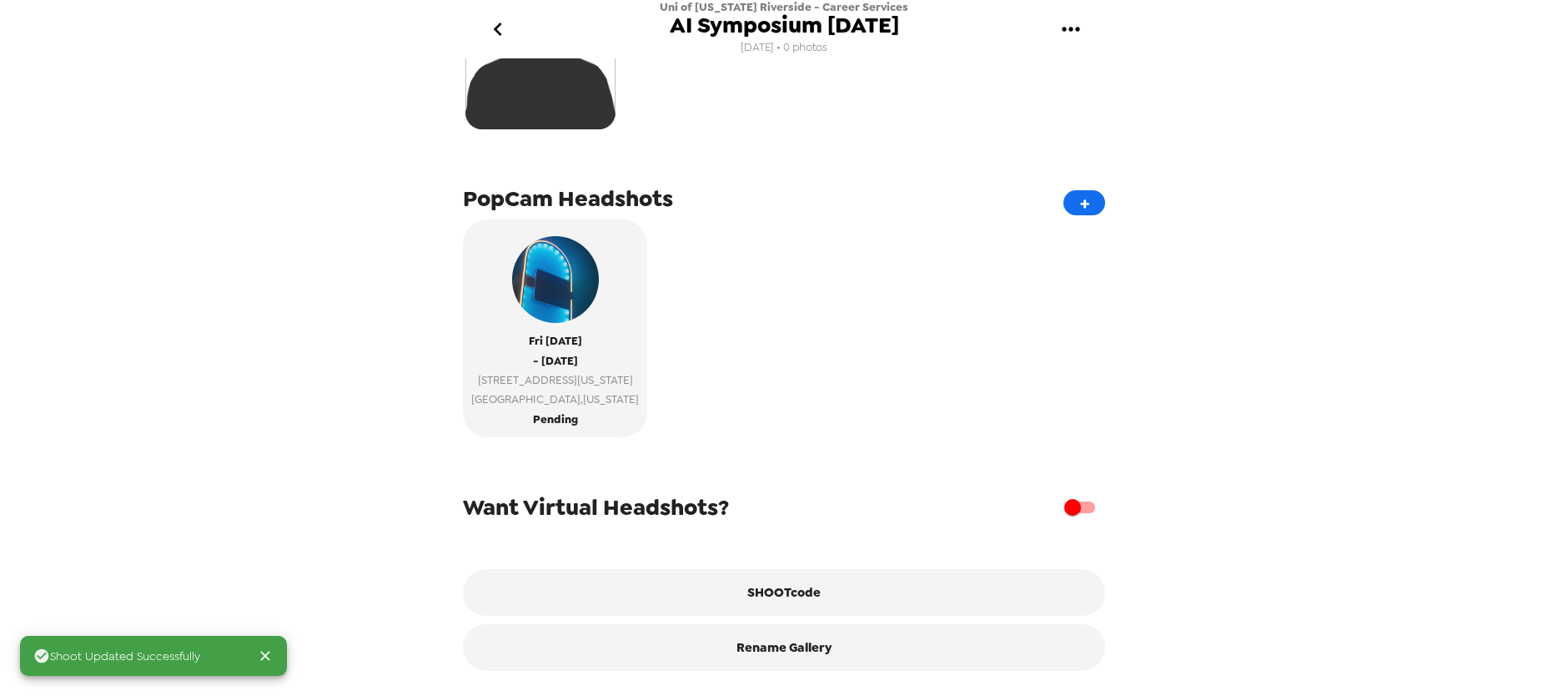
scroll to position [229, 0]
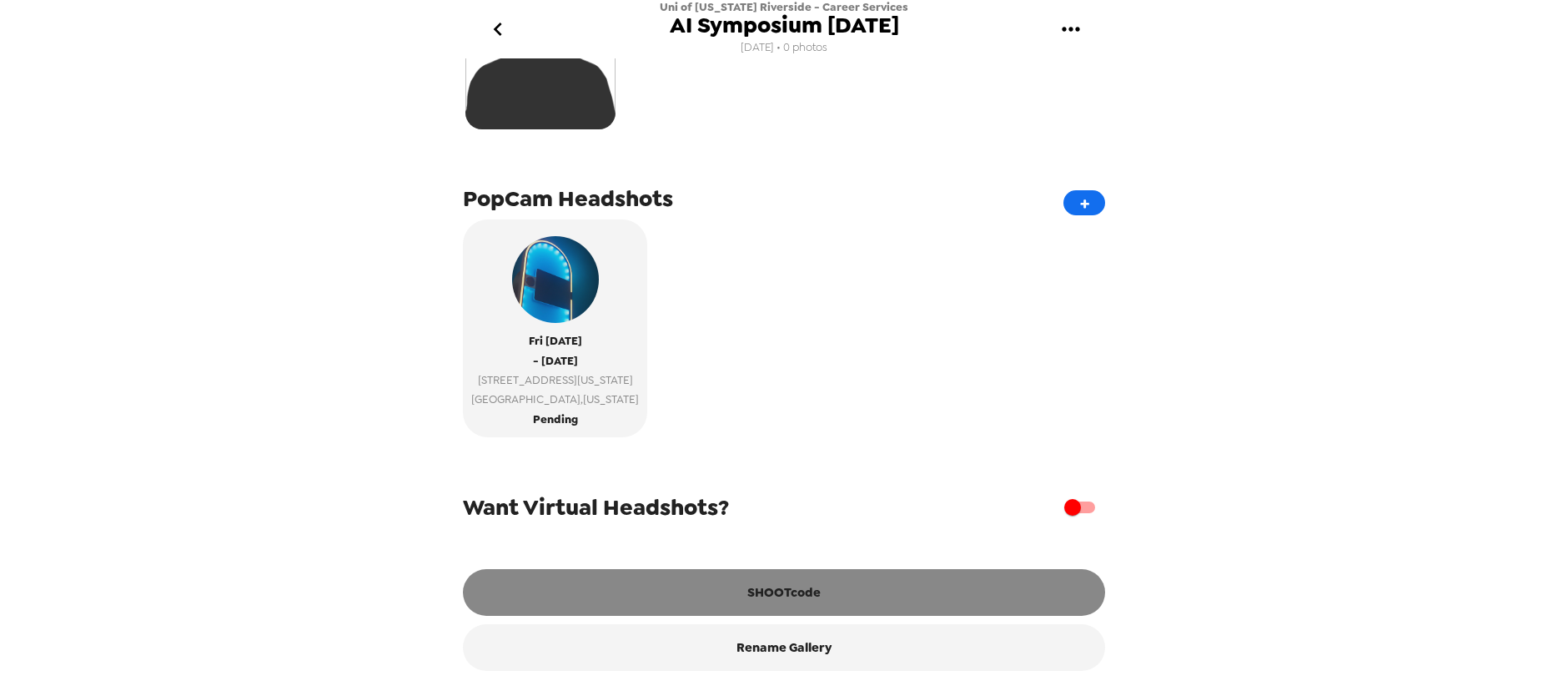
click at [812, 589] on button "SHOOTcode" at bounding box center [784, 592] width 643 height 47
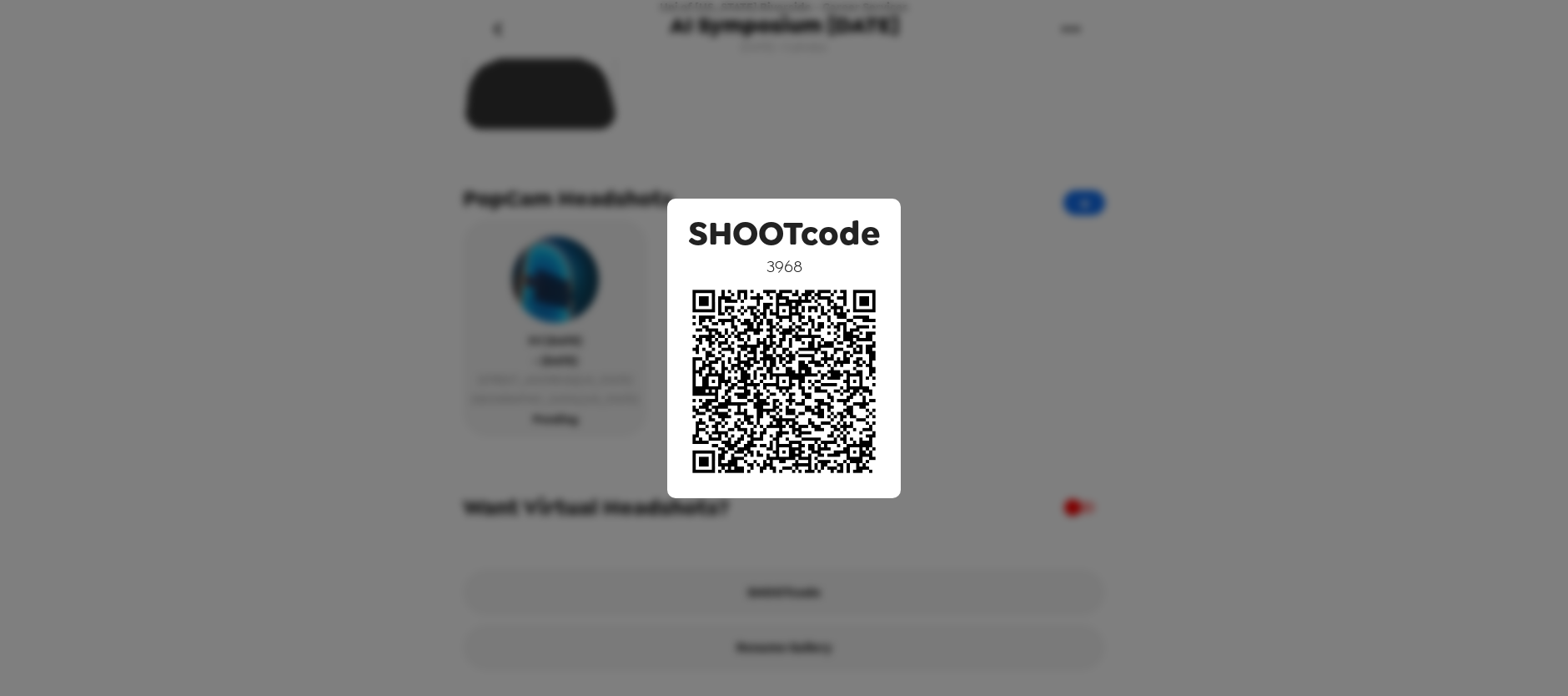
click at [1001, 343] on div "SHOOTcode 3968" at bounding box center [784, 348] width 1568 height 696
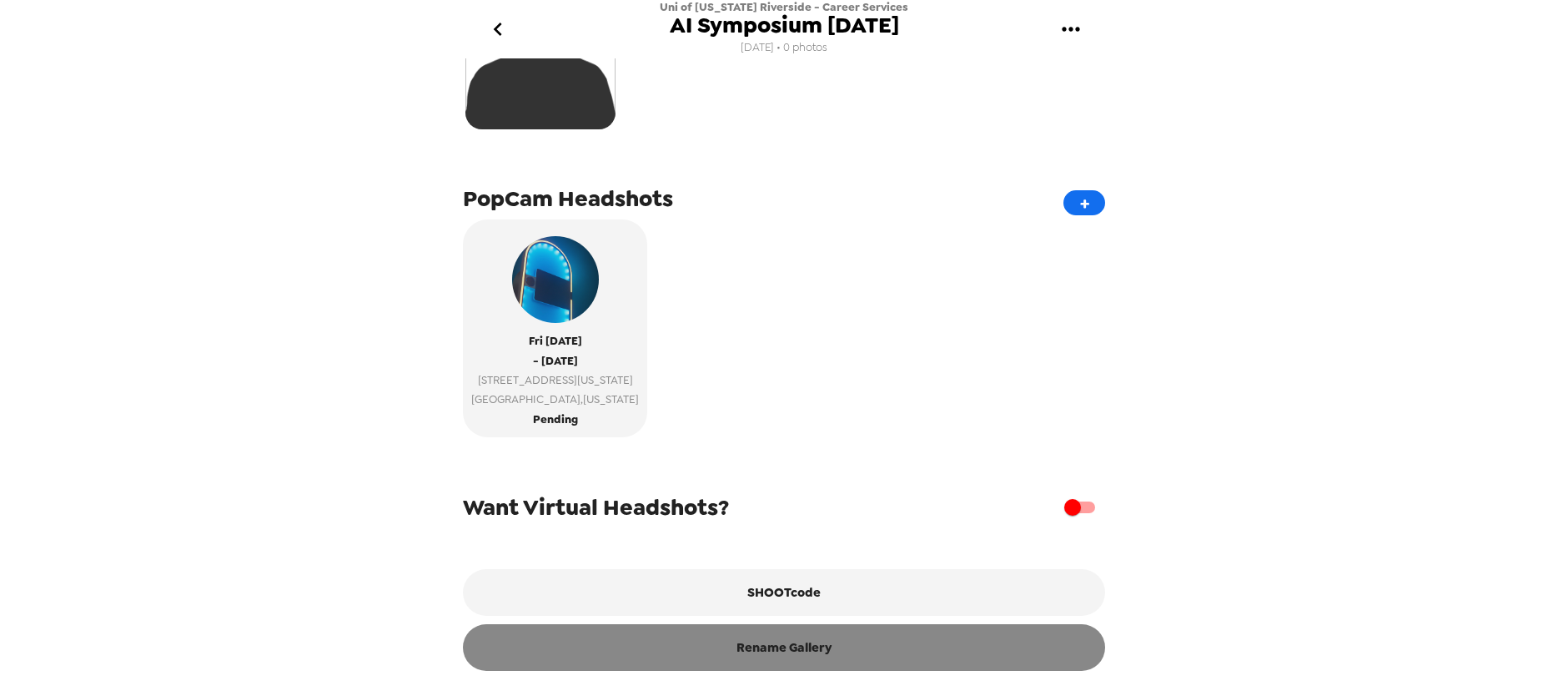
click at [761, 649] on button "Rename Gallery" at bounding box center [784, 647] width 643 height 47
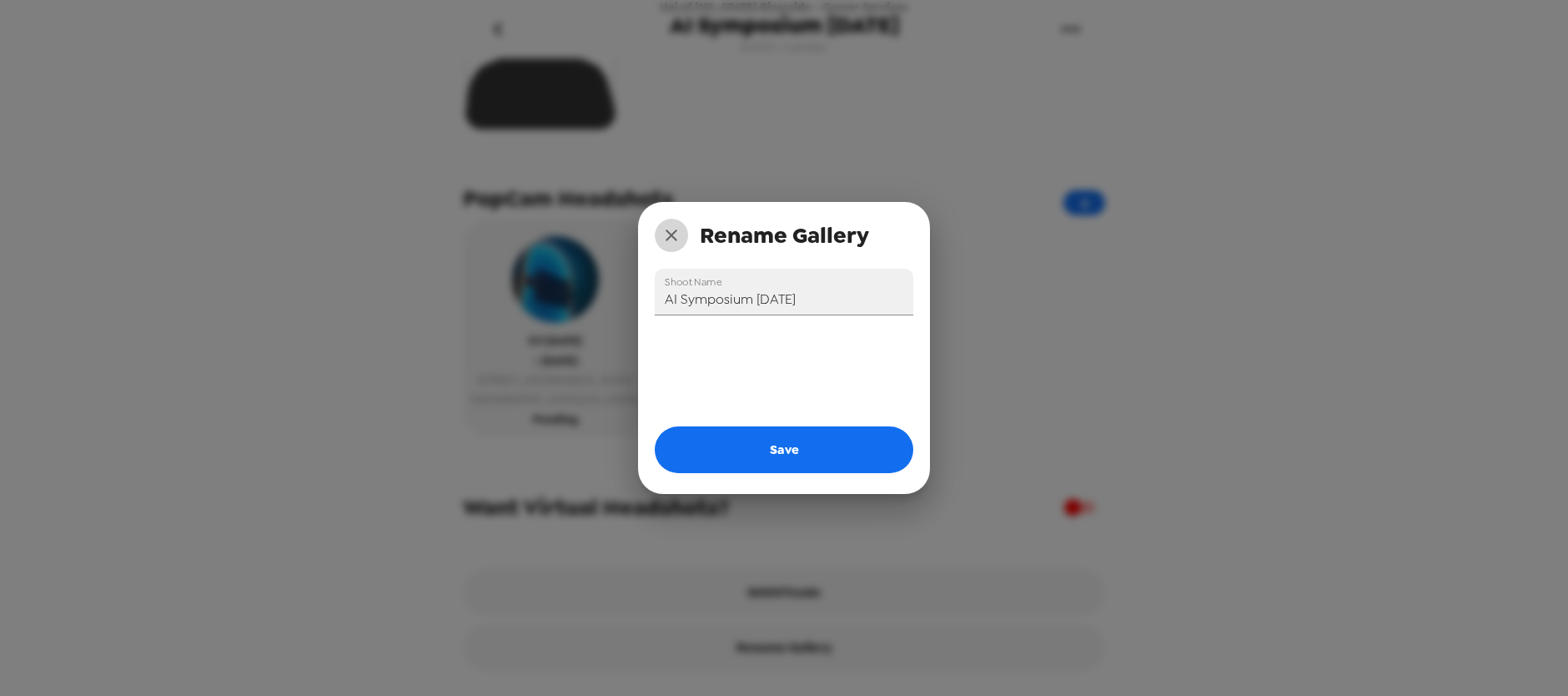
click at [668, 233] on icon "close" at bounding box center [671, 235] width 11 height 11
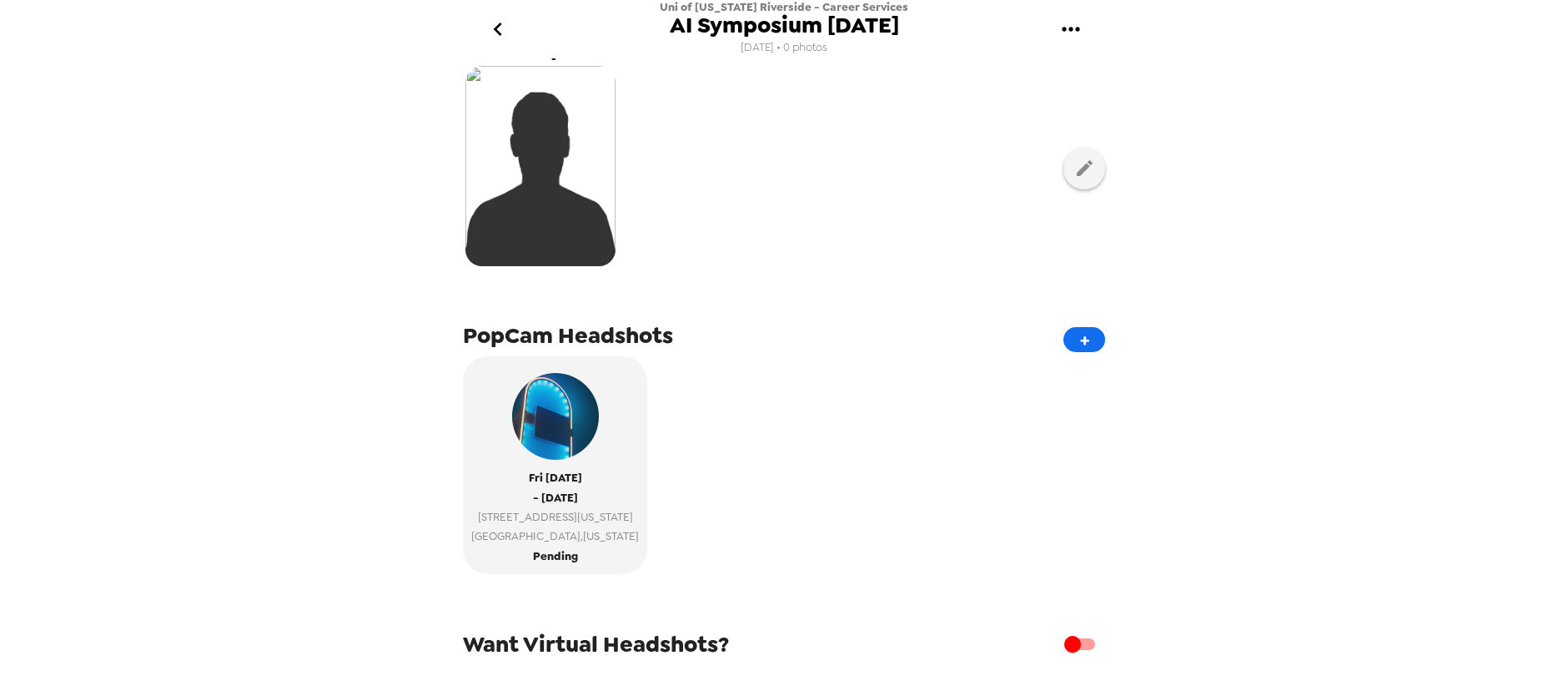
scroll to position [3, 0]
